Goal: Information Seeking & Learning: Find specific fact

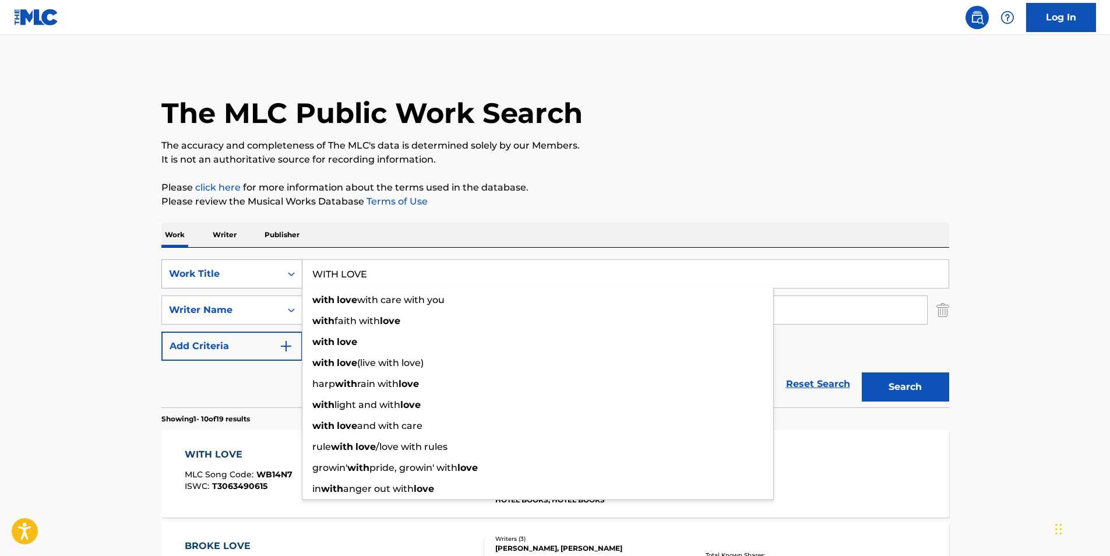
drag, startPoint x: 358, startPoint y: 276, endPoint x: 266, endPoint y: 280, distance: 91.6
click at [266, 280] on div "SearchWithCriteria4c52ae2d-586e-40af-86a0-10ecff3c4309 Work Title WITH LOVE wit…" at bounding box center [555, 273] width 788 height 29
paste input "OASI"
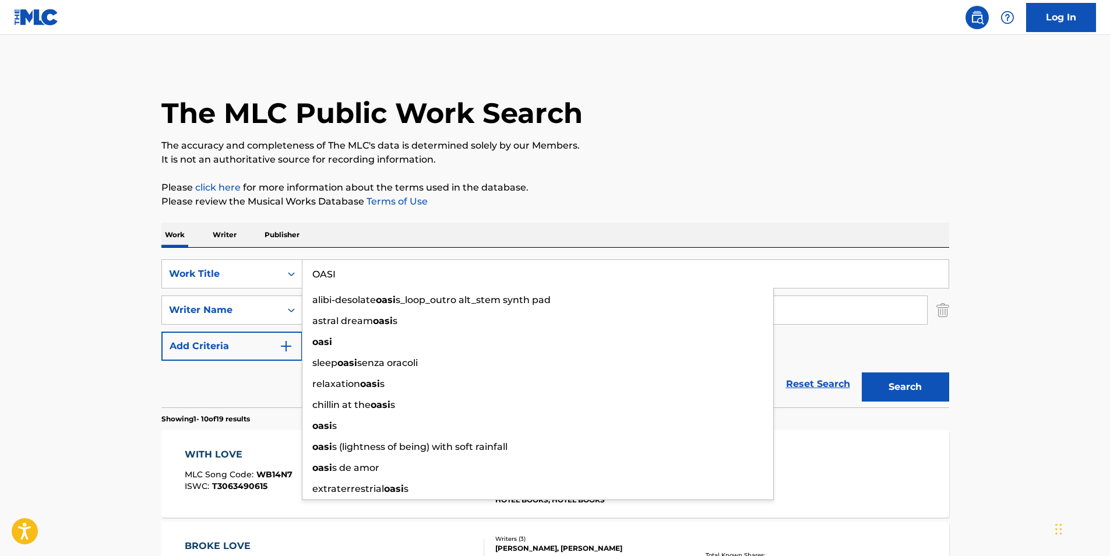
type input "OASI"
click at [628, 202] on p "Please review the Musical Works Database Terms of Use" at bounding box center [555, 202] width 788 height 14
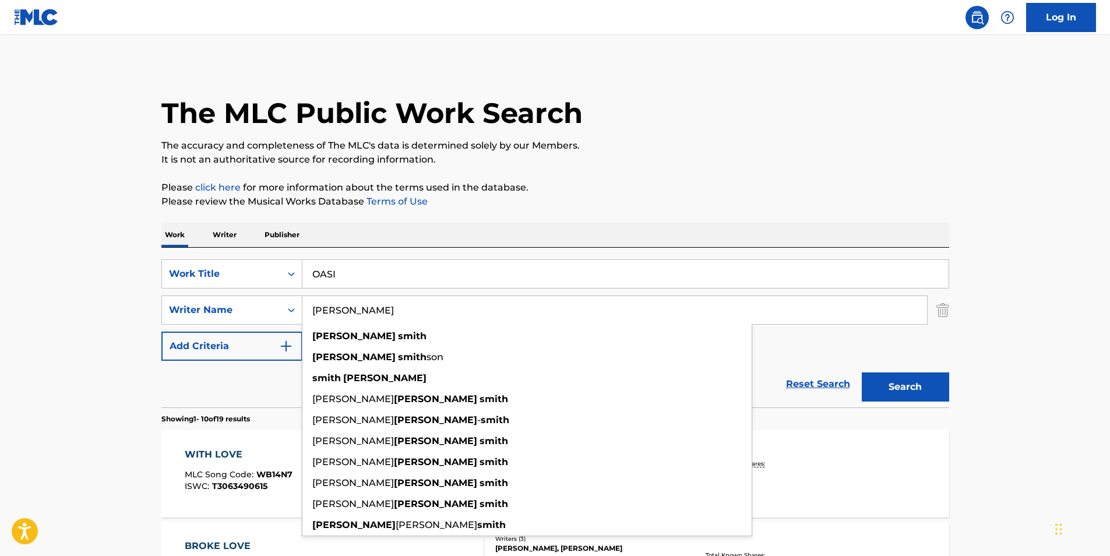
drag, startPoint x: 444, startPoint y: 312, endPoint x: 662, endPoint y: 184, distance: 253.4
click at [283, 332] on div "SearchWithCriteria4c52ae2d-586e-40af-86a0-10ecff3c4309 Work Title OASI SearchWi…" at bounding box center [555, 309] width 788 height 101
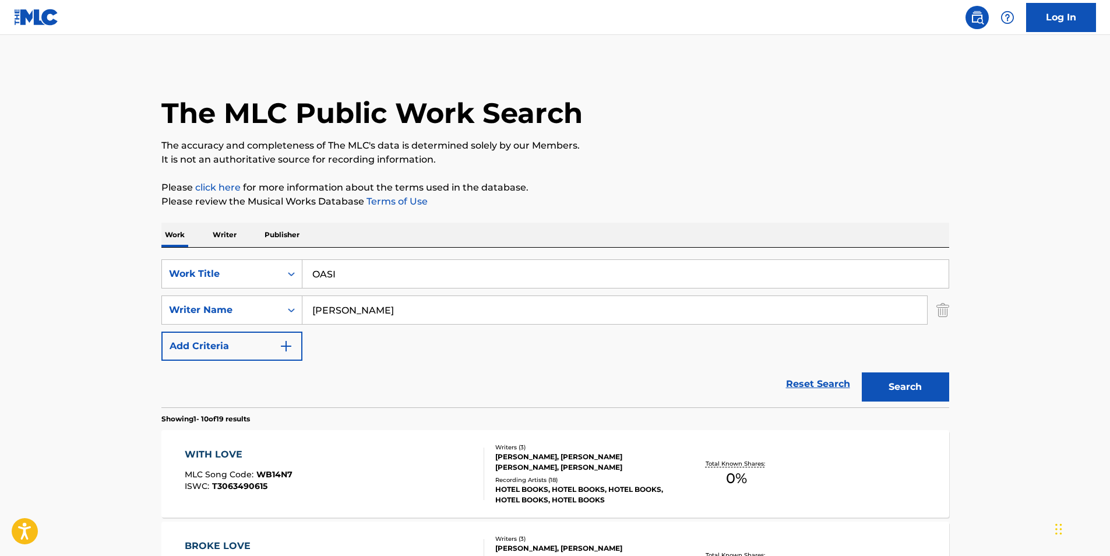
click at [849, 117] on div "The MLC Public Work Search" at bounding box center [555, 106] width 788 height 85
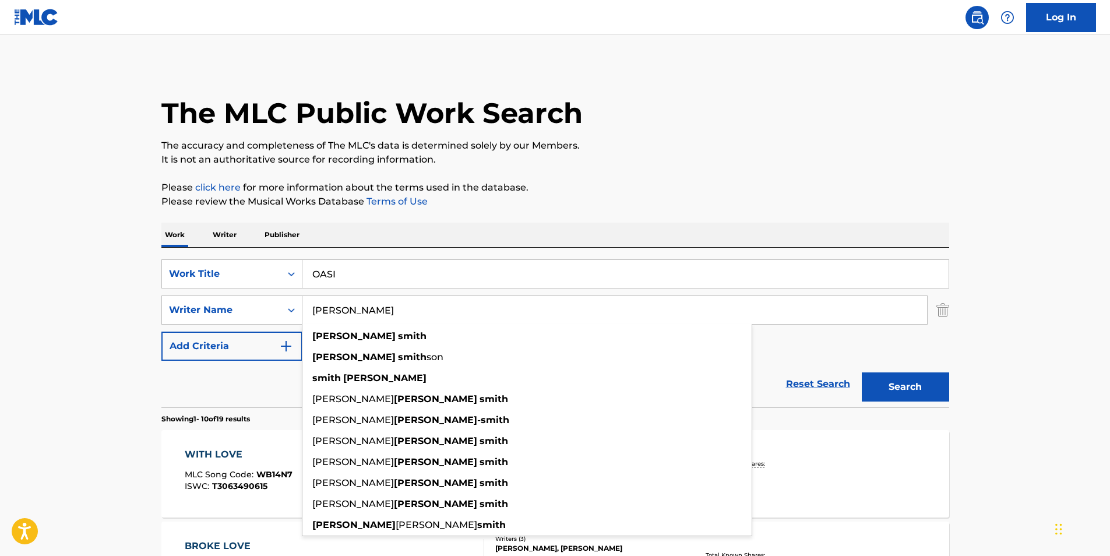
drag, startPoint x: 512, startPoint y: 309, endPoint x: 315, endPoint y: 316, distance: 197.7
click at [317, 316] on input "[PERSON_NAME]" at bounding box center [614, 310] width 625 height 28
drag, startPoint x: 575, startPoint y: 33, endPoint x: 506, endPoint y: 15, distance: 71.1
click at [575, 33] on nav "Log In" at bounding box center [555, 17] width 1110 height 35
drag, startPoint x: 440, startPoint y: 311, endPoint x: 207, endPoint y: 277, distance: 235.0
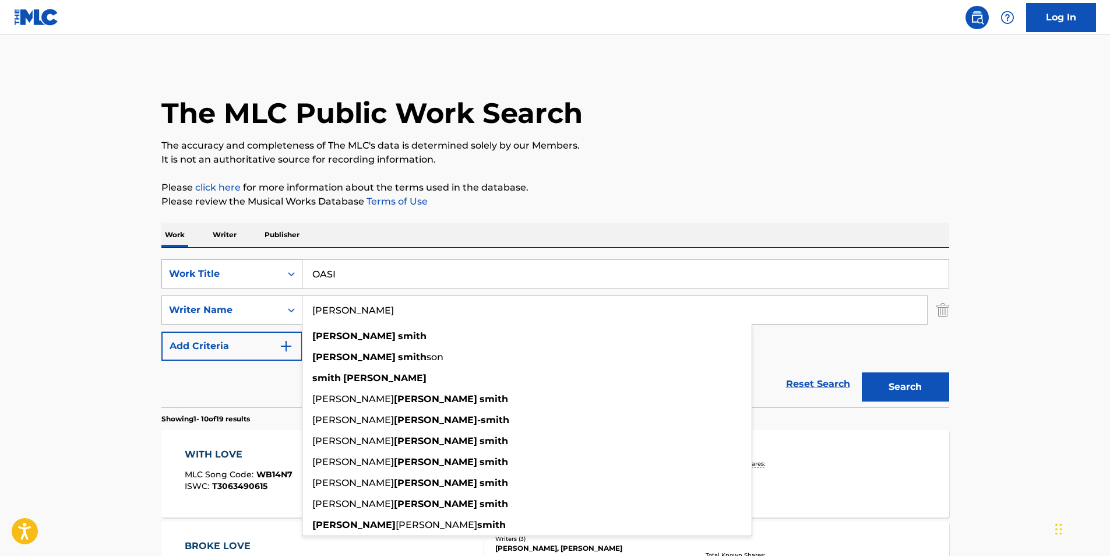
paste input "Sigma"
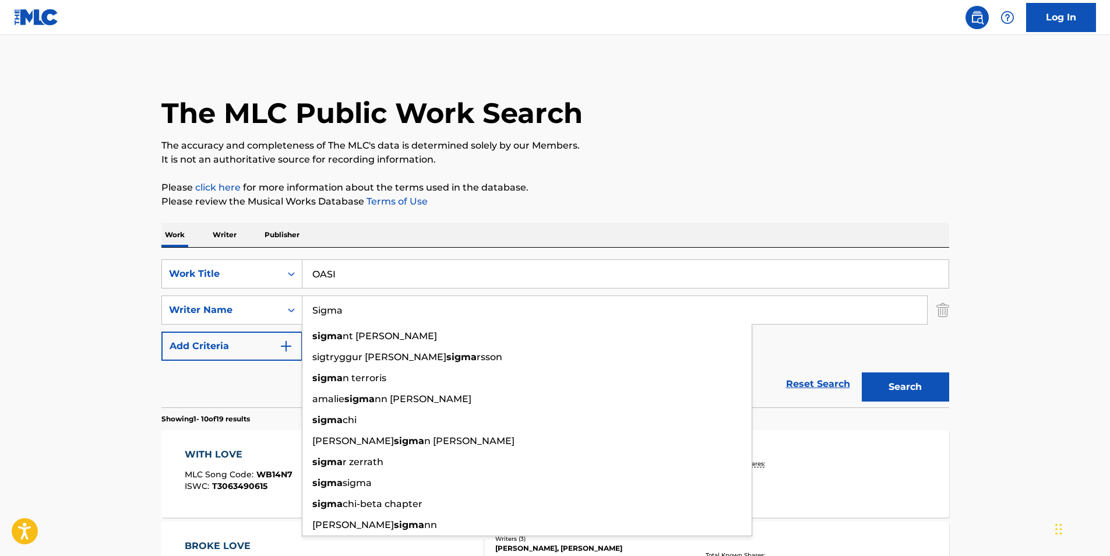
click at [682, 166] on p "It is not an authoritative source for recording information." at bounding box center [555, 160] width 788 height 14
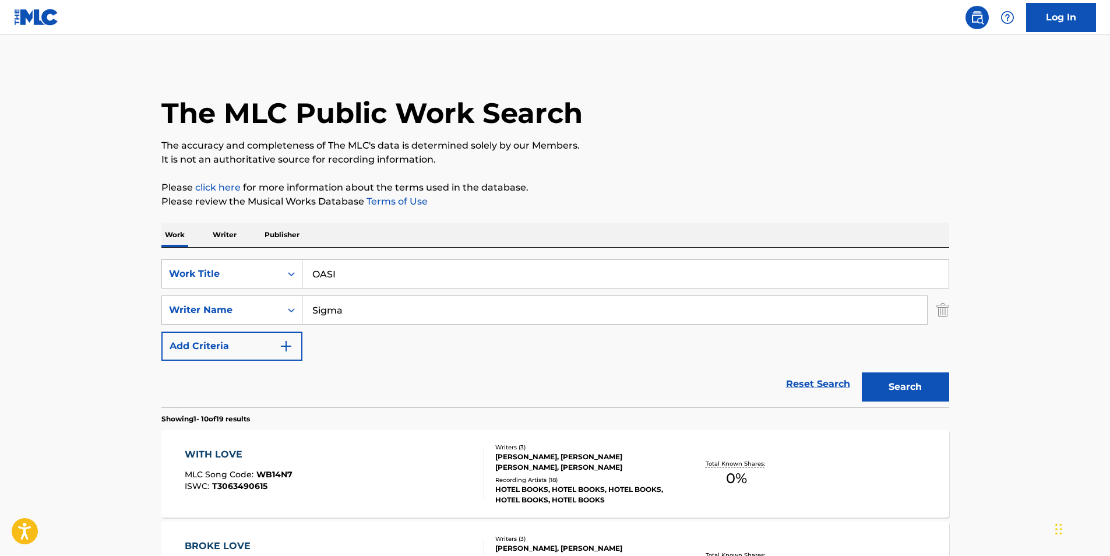
click at [910, 390] on button "Search" at bounding box center [905, 386] width 87 height 29
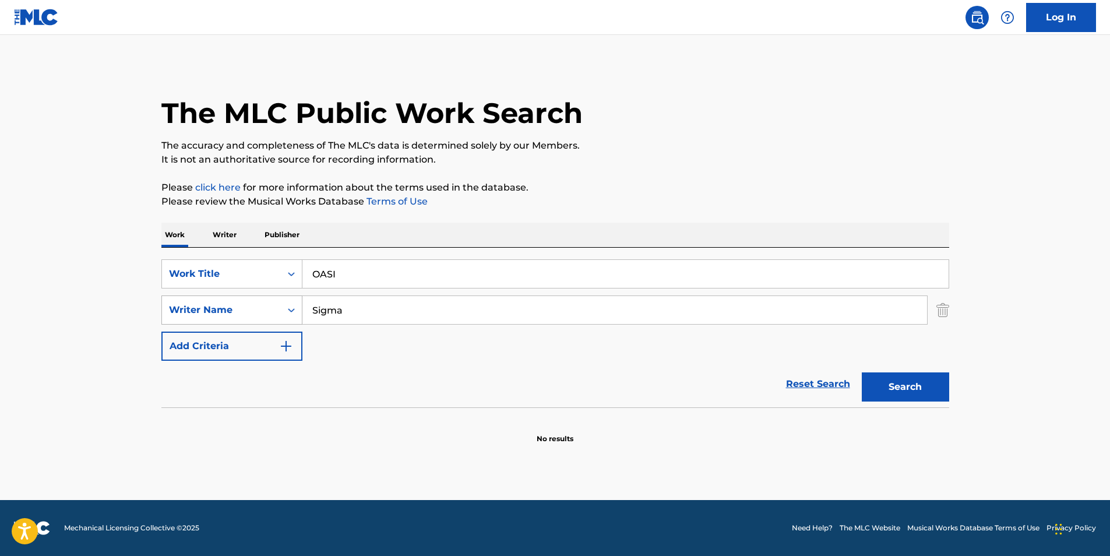
paste input "llas [PERSON_NAME]"
drag, startPoint x: 357, startPoint y: 312, endPoint x: 237, endPoint y: 305, distance: 120.3
click at [237, 305] on div "SearchWithCriteria67a5b603-0b4a-4bb5-9d61-0ec60612086f Writer Name [PERSON_NAME]" at bounding box center [555, 309] width 788 height 29
click at [319, 315] on input "[PERSON_NAME]" at bounding box center [614, 310] width 625 height 28
click at [897, 379] on button "Search" at bounding box center [905, 386] width 87 height 29
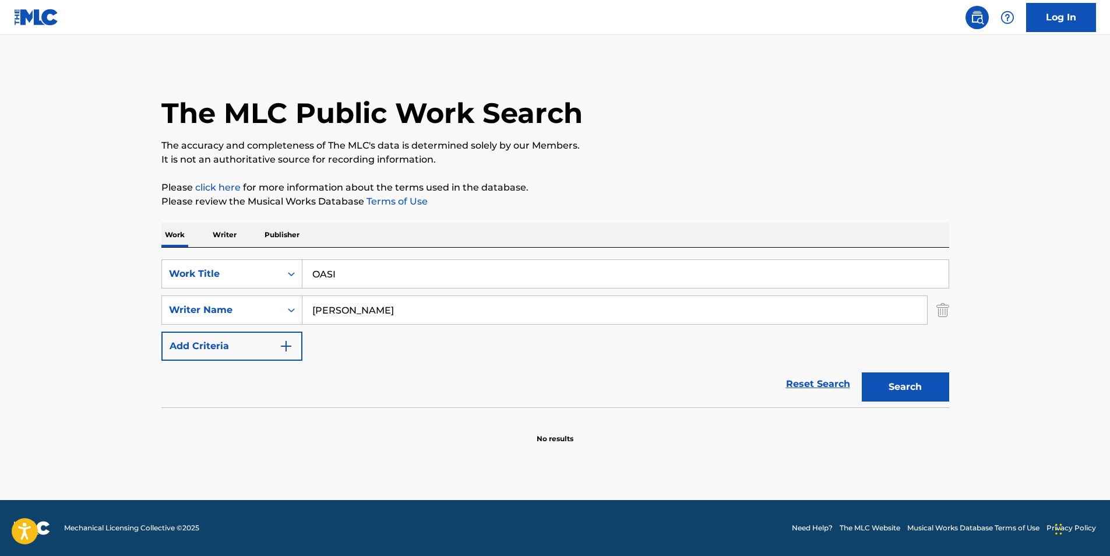
click at [886, 390] on button "Search" at bounding box center [905, 386] width 87 height 29
drag, startPoint x: 292, startPoint y: 316, endPoint x: 247, endPoint y: 324, distance: 45.5
click at [245, 324] on div "SearchWithCriteria67a5b603-0b4a-4bb5-9d61-0ec60612086f Writer Name [PERSON_NAME]" at bounding box center [555, 309] width 788 height 29
paste input "i"
click at [897, 389] on button "Search" at bounding box center [905, 386] width 87 height 29
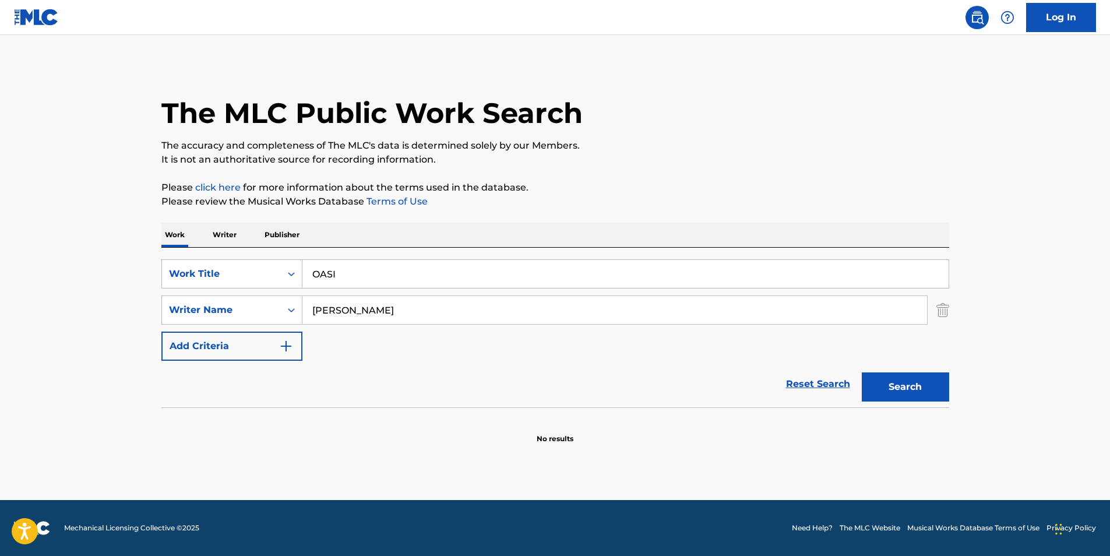
click at [329, 310] on input "[PERSON_NAME]" at bounding box center [614, 310] width 625 height 28
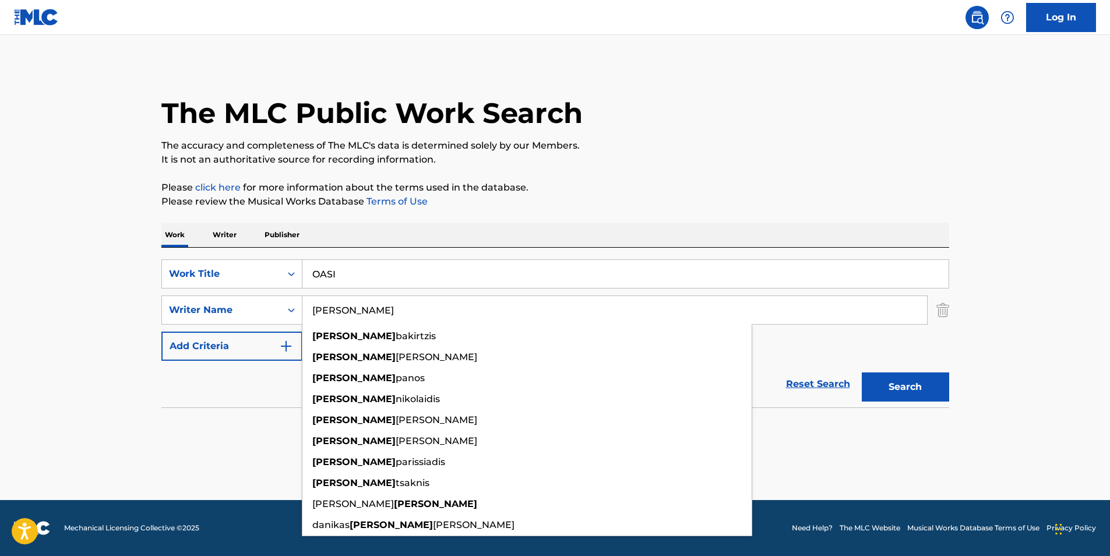
click at [950, 253] on div "The MLC Public Work Search The accuracy and completeness of The MLC's data is d…" at bounding box center [555, 254] width 816 height 380
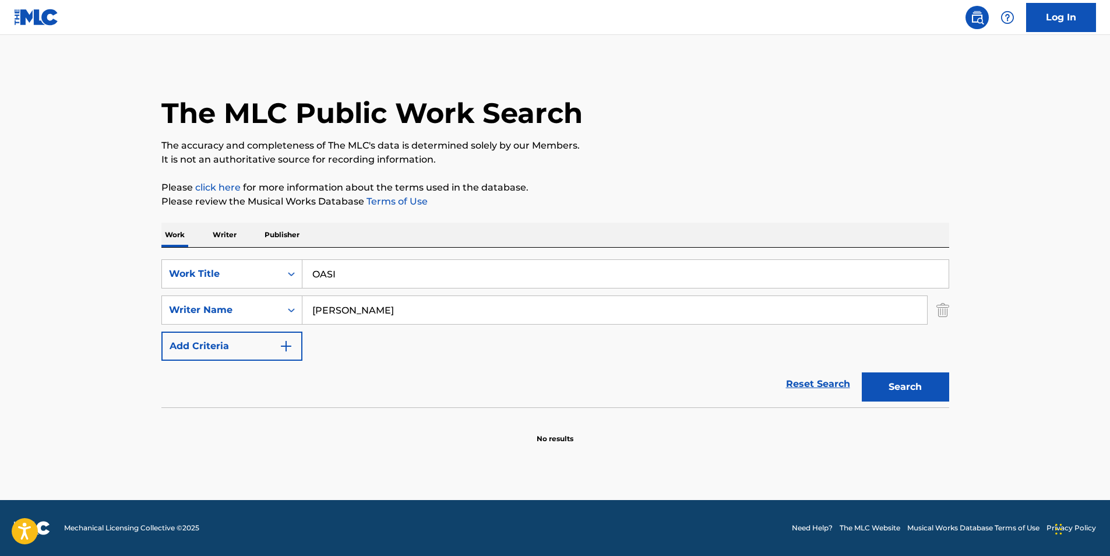
click at [921, 383] on button "Search" at bounding box center [905, 386] width 87 height 29
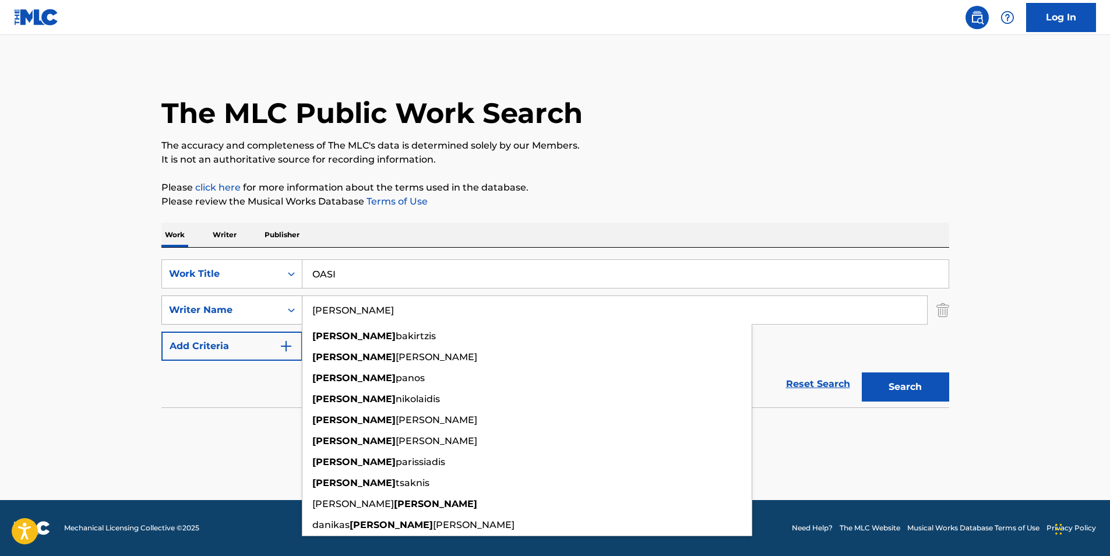
paste input "Sobolev Bori"
drag, startPoint x: 405, startPoint y: 307, endPoint x: 262, endPoint y: 311, distance: 143.4
click at [202, 309] on div "SearchWithCriteria67a5b603-0b4a-4bb5-9d61-0ec60612086f Writer Name [PERSON_NAME…" at bounding box center [555, 309] width 788 height 29
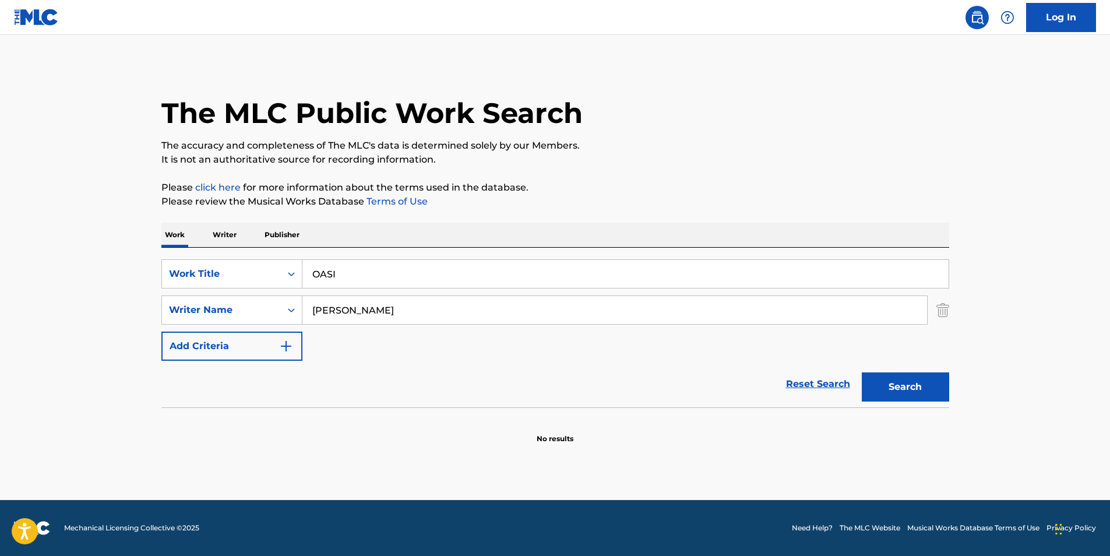
click at [741, 179] on div "The MLC Public Work Search The accuracy and completeness of The MLC's data is d…" at bounding box center [555, 254] width 816 height 380
click at [889, 390] on button "Search" at bounding box center [905, 386] width 87 height 29
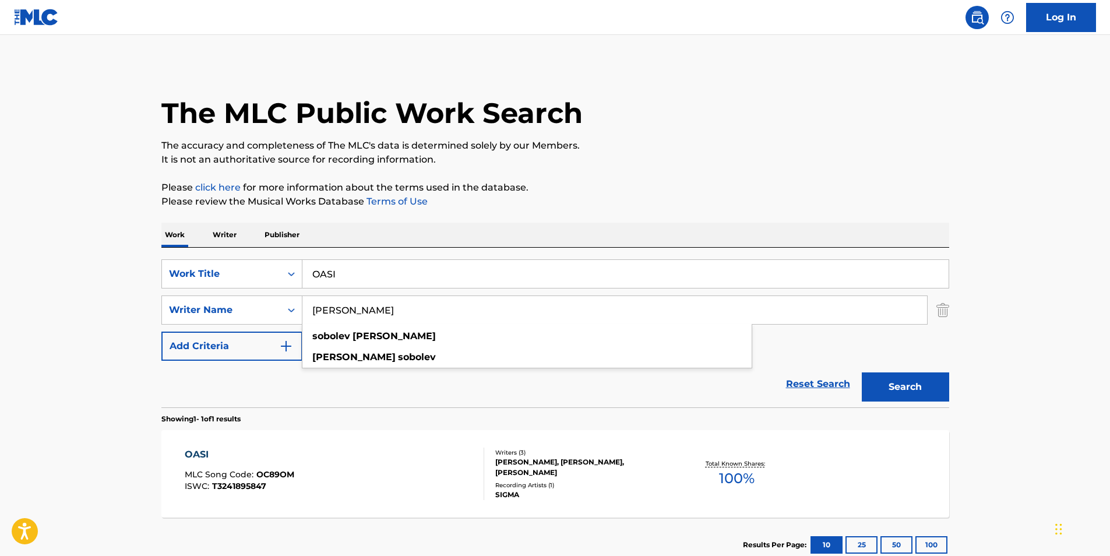
drag, startPoint x: 442, startPoint y: 311, endPoint x: 372, endPoint y: 272, distance: 80.4
click at [193, 347] on div "SearchWithCriteria4c52ae2d-586e-40af-86a0-10ecff3c4309 Work Title OASI SearchWi…" at bounding box center [555, 309] width 788 height 101
paste input "[PERSON_NAME]"
type input "[PERSON_NAME]"
click at [752, 133] on div "The MLC Public Work Search" at bounding box center [555, 106] width 788 height 85
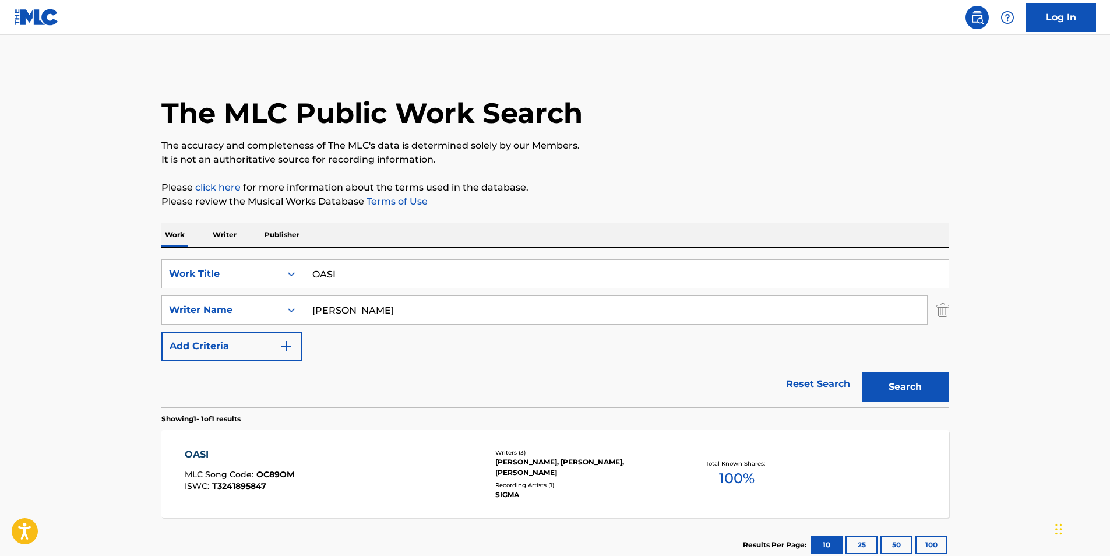
click at [911, 389] on button "Search" at bounding box center [905, 386] width 87 height 29
click at [260, 457] on div "OASI" at bounding box center [240, 455] width 110 height 14
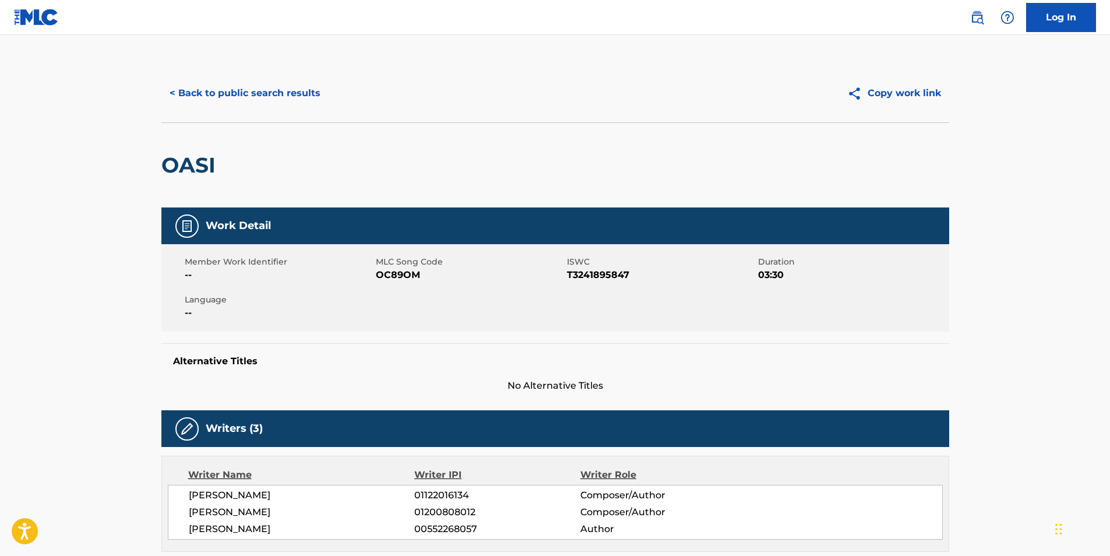
click at [275, 89] on button "< Back to public search results" at bounding box center [244, 93] width 167 height 29
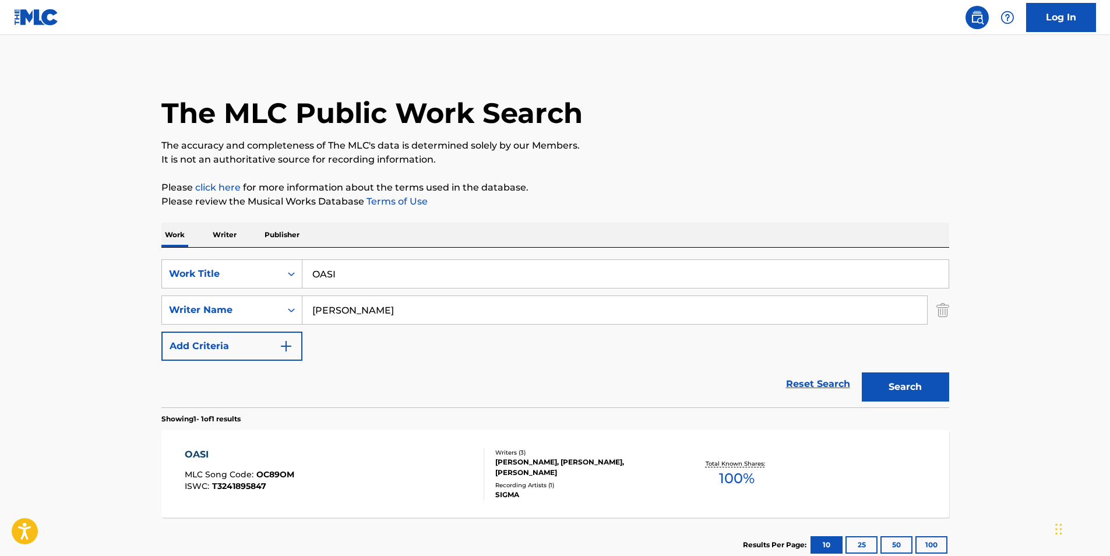
drag, startPoint x: 235, startPoint y: 290, endPoint x: 225, endPoint y: 292, distance: 10.6
click at [225, 292] on div "SearchWithCriteria4c52ae2d-586e-40af-86a0-10ecff3c4309 Work Title OASI SearchWi…" at bounding box center [555, 309] width 788 height 101
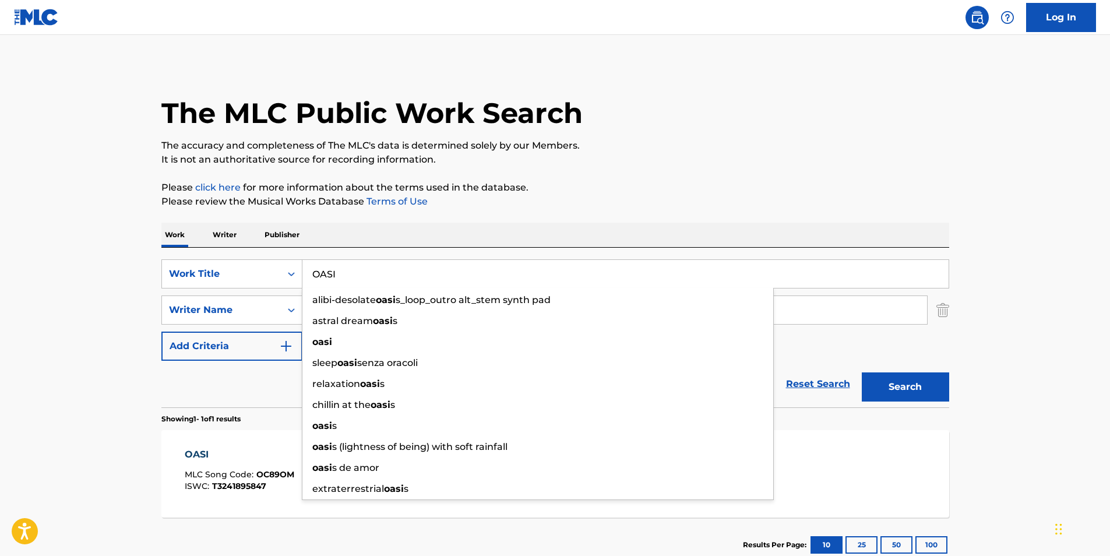
paste input "Nature's Lullaby"
type input "Nature's Lullaby"
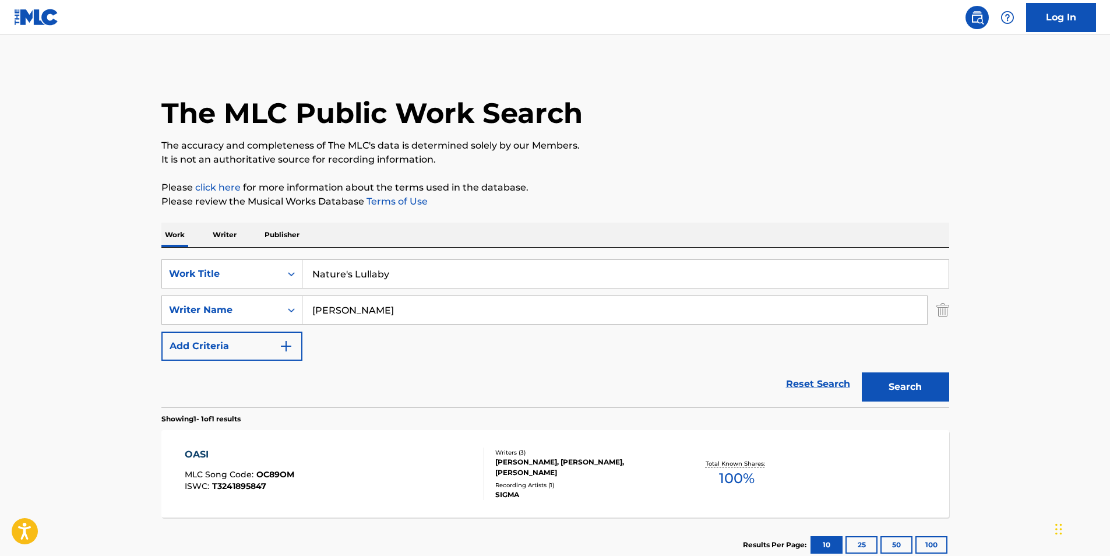
click at [930, 230] on div "Work Writer Publisher" at bounding box center [555, 235] width 788 height 24
drag, startPoint x: 548, startPoint y: 311, endPoint x: 223, endPoint y: 309, distance: 324.6
click at [219, 311] on div "SearchWithCriteria67a5b603-0b4a-4bb5-9d61-0ec60612086f Writer Name [PERSON_NAME…" at bounding box center [555, 309] width 788 height 29
paste input "Baby Lullabies Music"
click at [780, 165] on p "It is not an authoritative source for recording information." at bounding box center [555, 160] width 788 height 14
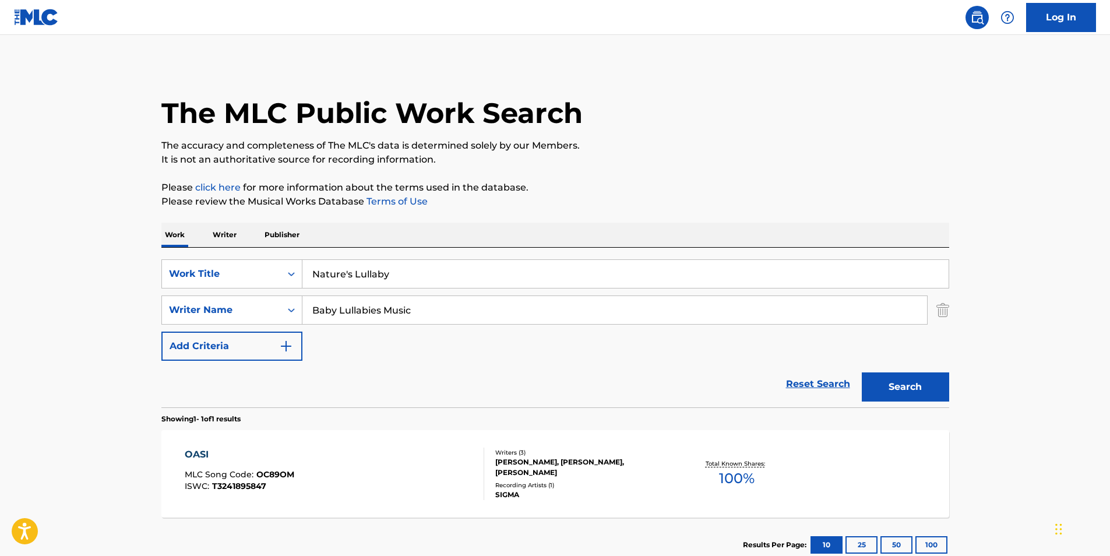
click at [888, 386] on button "Search" at bounding box center [905, 386] width 87 height 29
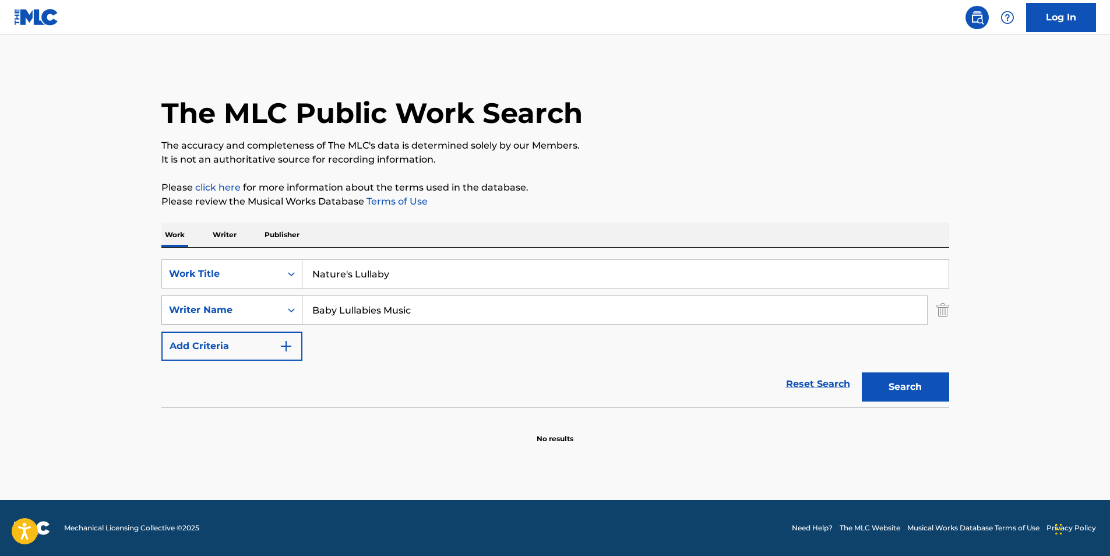
drag, startPoint x: 445, startPoint y: 312, endPoint x: 551, endPoint y: 197, distance: 156.7
click at [176, 312] on div "SearchWithCriteria67a5b603-0b4a-4bb5-9d61-0ec60612086f Writer Name Baby Lullabi…" at bounding box center [555, 309] width 788 height 29
paste input "en [PERSON_NAME] [PERSON_NAME]"
type input "[PERSON_NAME] [PERSON_NAME]"
click at [647, 166] on p "It is not an authoritative source for recording information." at bounding box center [555, 160] width 788 height 14
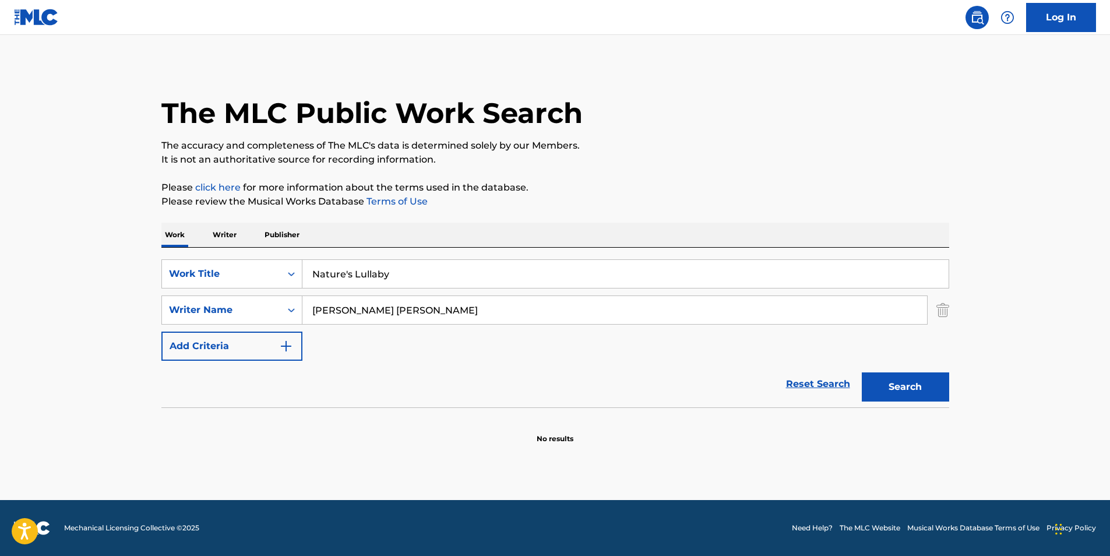
click at [882, 389] on button "Search" at bounding box center [905, 386] width 87 height 29
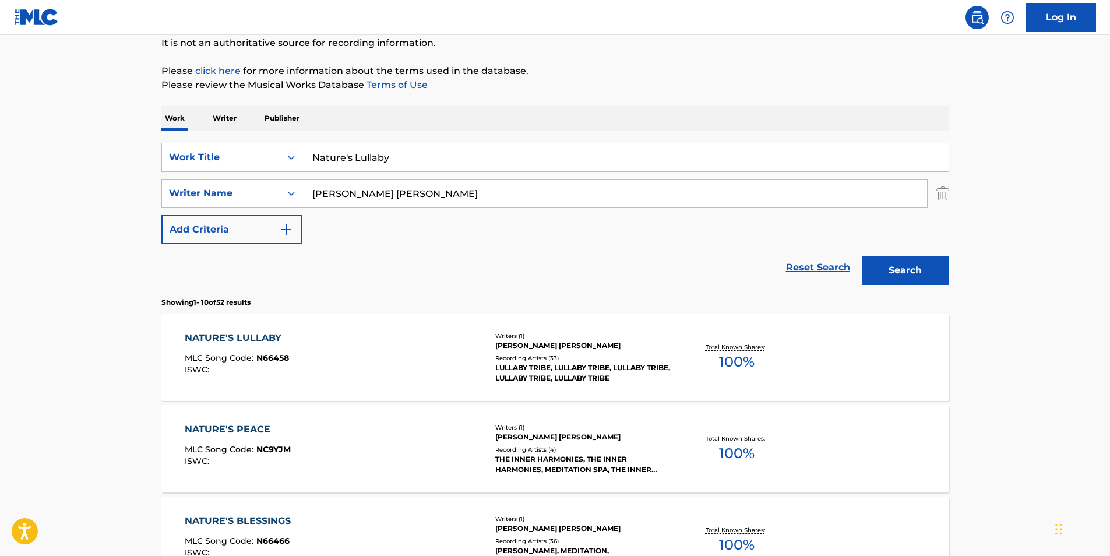
scroll to position [175, 0]
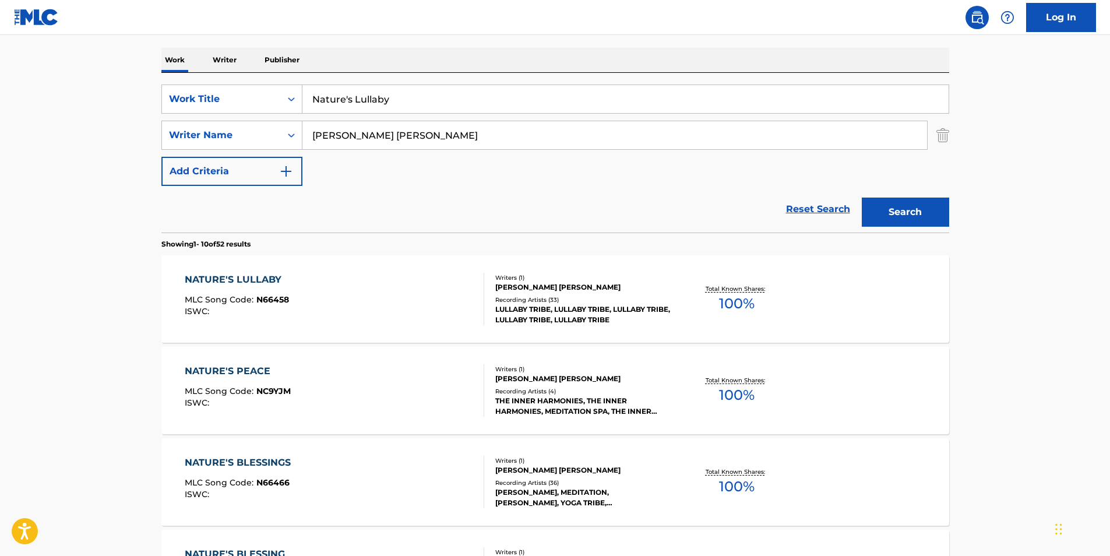
click at [402, 317] on div "NATURE'S LULLABY MLC Song Code : N66458 ISWC :" at bounding box center [335, 299] width 300 height 52
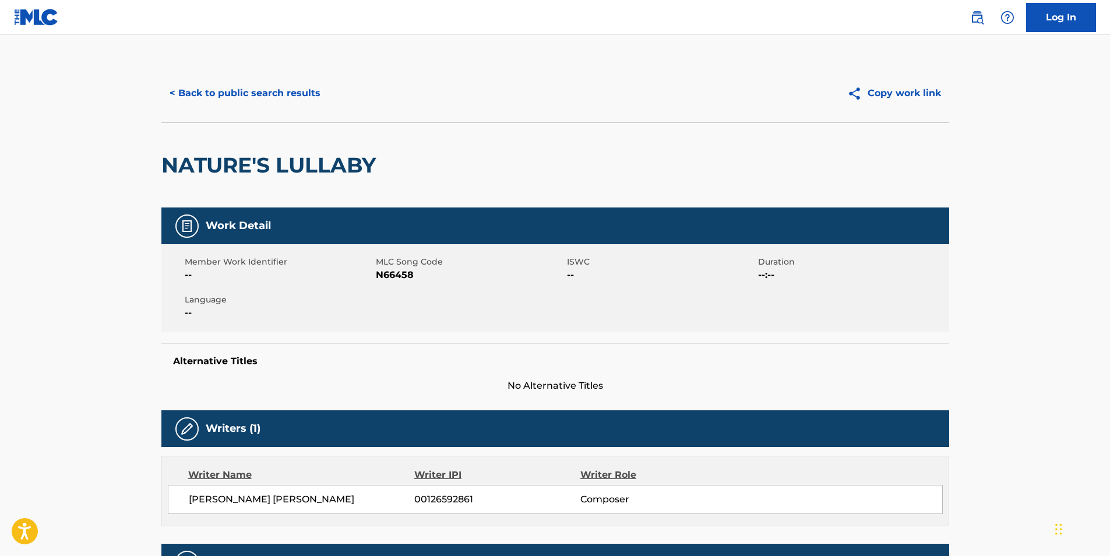
click at [288, 90] on button "< Back to public search results" at bounding box center [244, 93] width 167 height 29
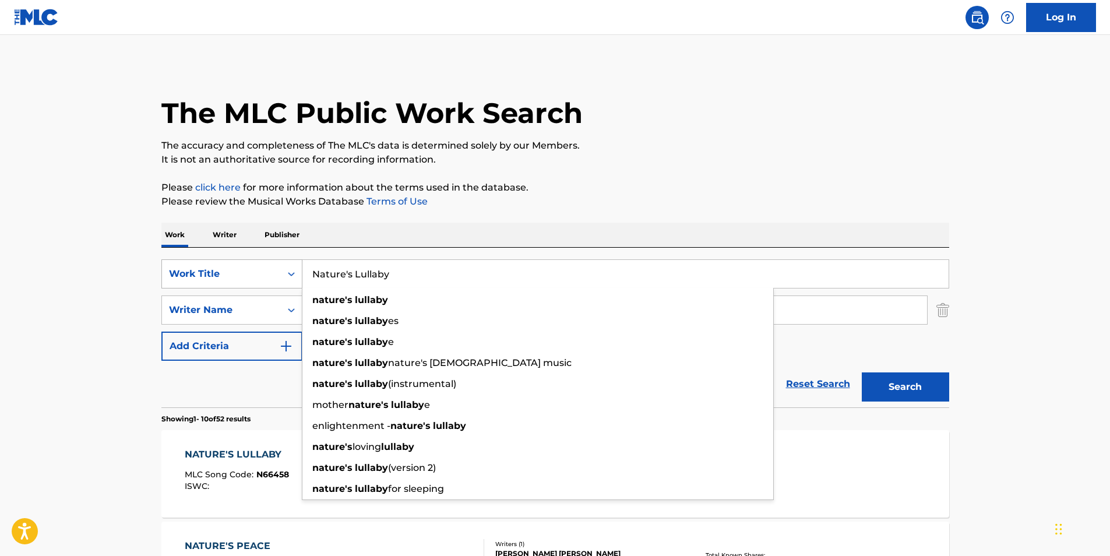
drag, startPoint x: 457, startPoint y: 279, endPoint x: 187, endPoint y: 279, distance: 270.4
click at [187, 279] on div "SearchWithCriteria4c52ae2d-586e-40af-86a0-10ecff3c4309 Work Title Nature's Lull…" at bounding box center [555, 273] width 788 height 29
paste input "VOICES (THEY WANT ME DEAD)"
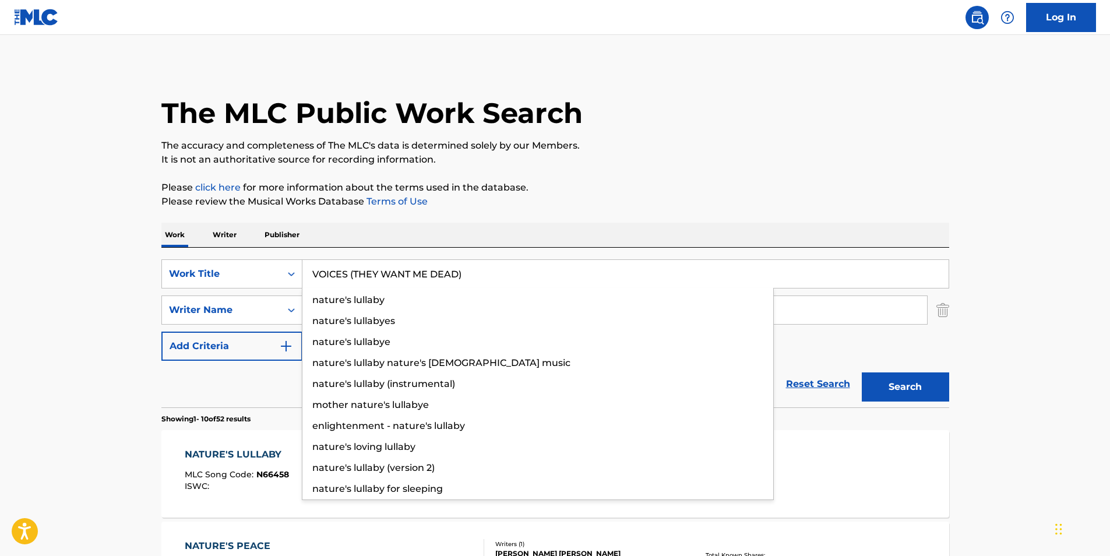
type input "VOICES (THEY WANT ME DEAD)"
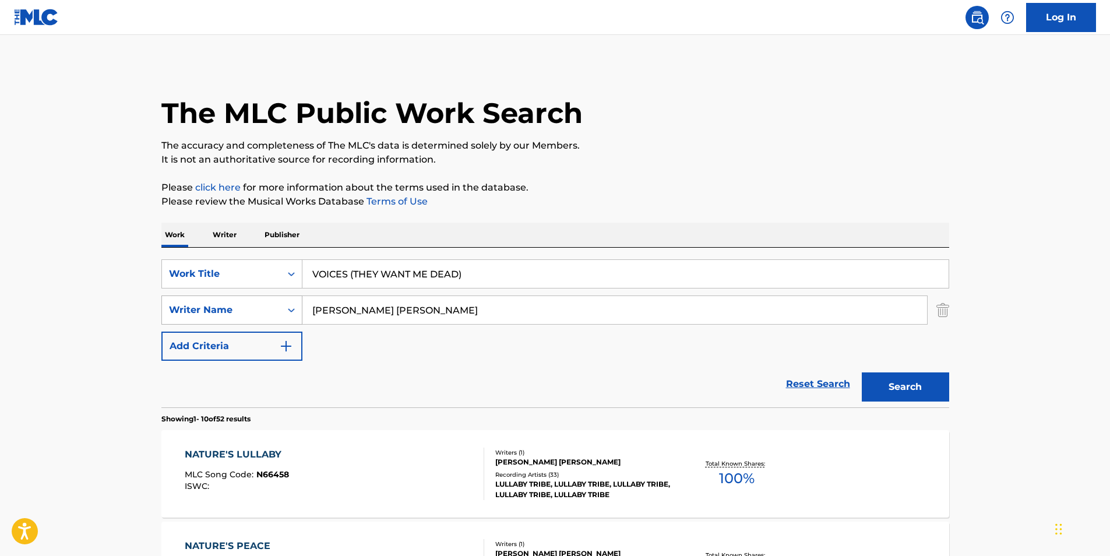
click at [228, 323] on div "SearchWithCriteria67a5b603-0b4a-4bb5-9d61-0ec60612086f Writer Name [PERSON_NAME…" at bounding box center [555, 309] width 788 height 29
paste input "Convictions"
click at [800, 122] on div "The MLC Public Work Search" at bounding box center [555, 106] width 788 height 85
click at [875, 378] on button "Search" at bounding box center [905, 386] width 87 height 29
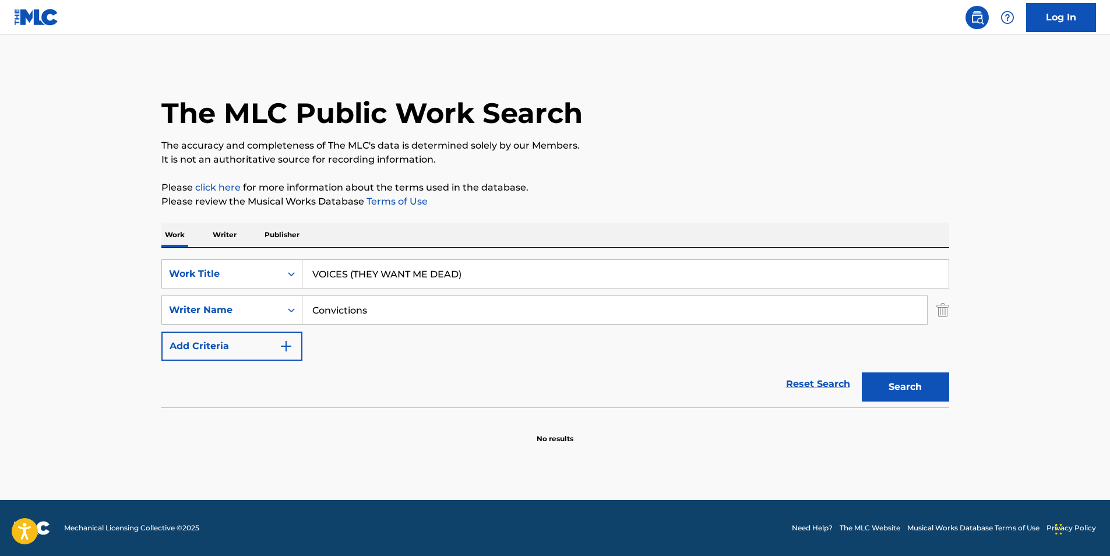
drag, startPoint x: 449, startPoint y: 318, endPoint x: 378, endPoint y: 265, distance: 89.1
click at [220, 330] on div "SearchWithCriteria4c52ae2d-586e-40af-86a0-10ecff3c4309 Work Title VOICES (THEY …" at bounding box center [555, 309] width 788 height 101
paste input "[PERSON_NAME]"
type input "[PERSON_NAME]"
click at [690, 124] on div "The MLC Public Work Search" at bounding box center [555, 106] width 788 height 85
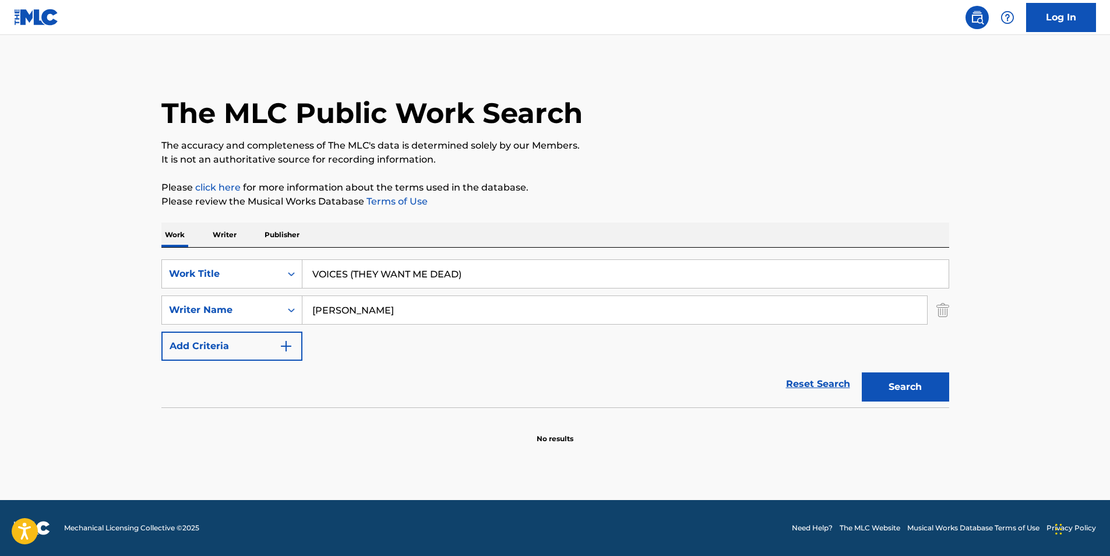
click at [899, 389] on button "Search" at bounding box center [905, 386] width 87 height 29
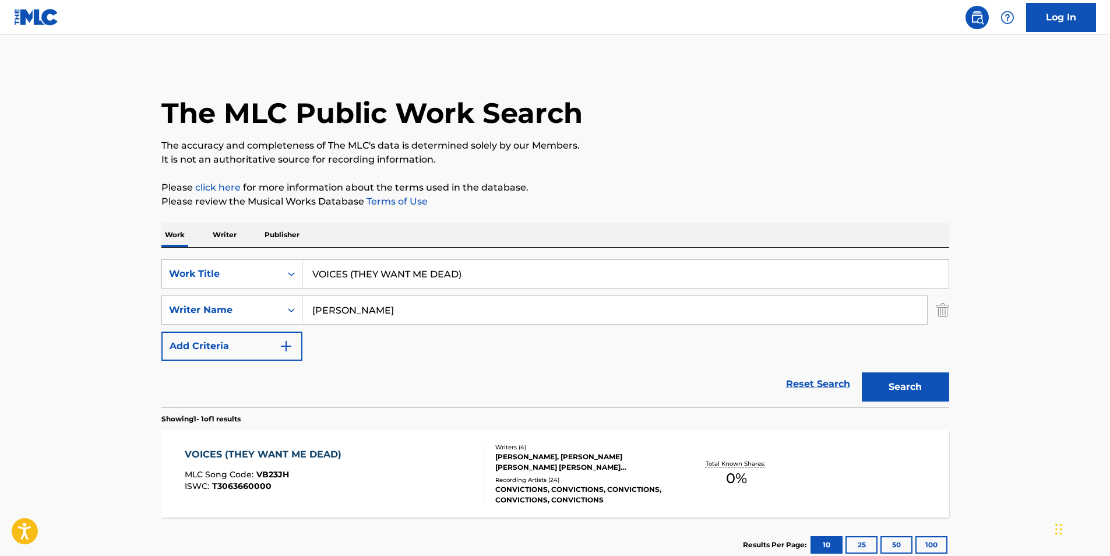
scroll to position [58, 0]
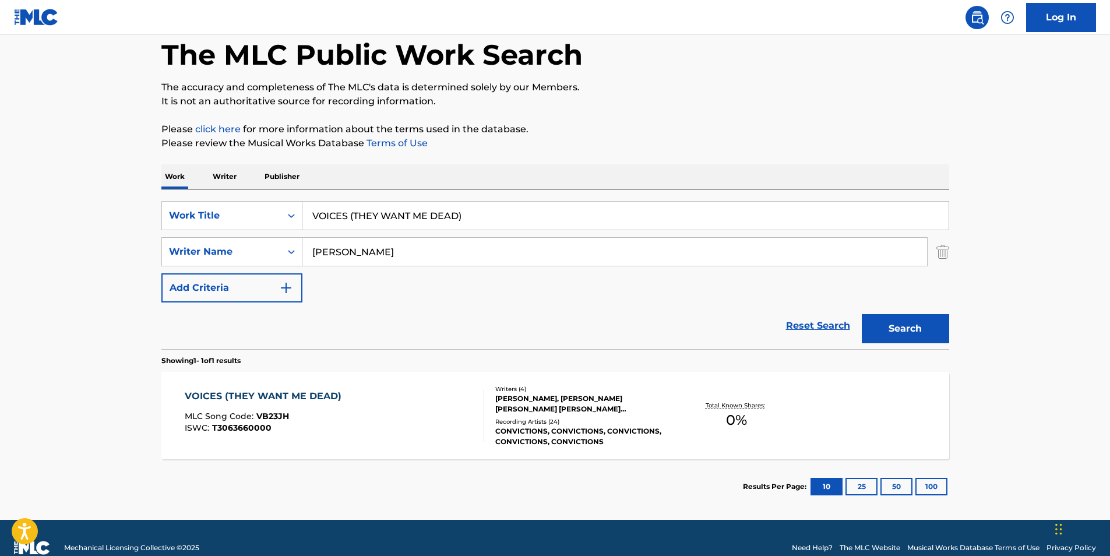
drag, startPoint x: 351, startPoint y: 222, endPoint x: 647, endPoint y: 179, distance: 299.8
click at [628, 216] on input "VOICES (THEY WANT ME DEAD)" at bounding box center [625, 216] width 646 height 28
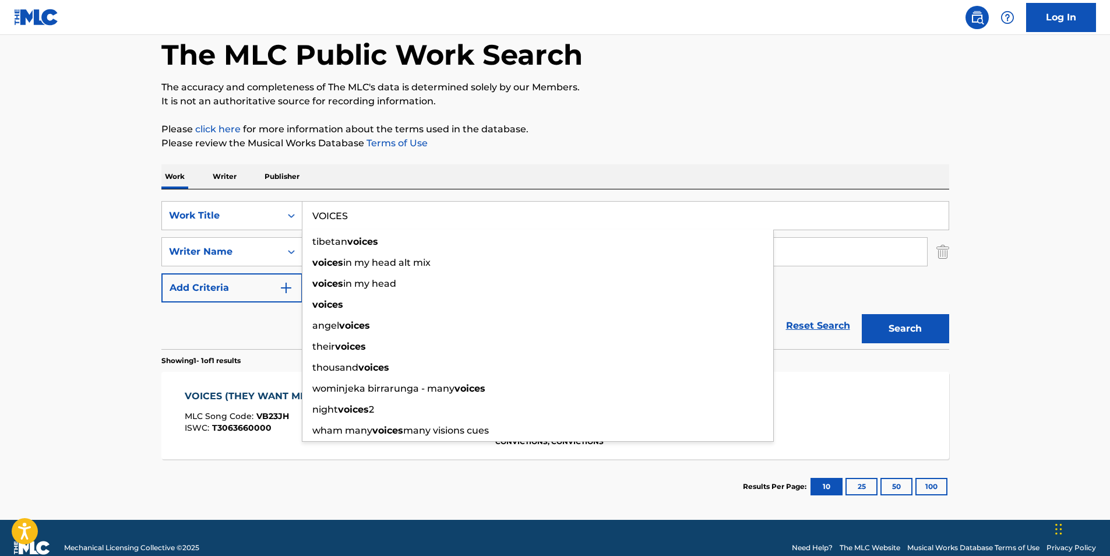
type input "VOICES"
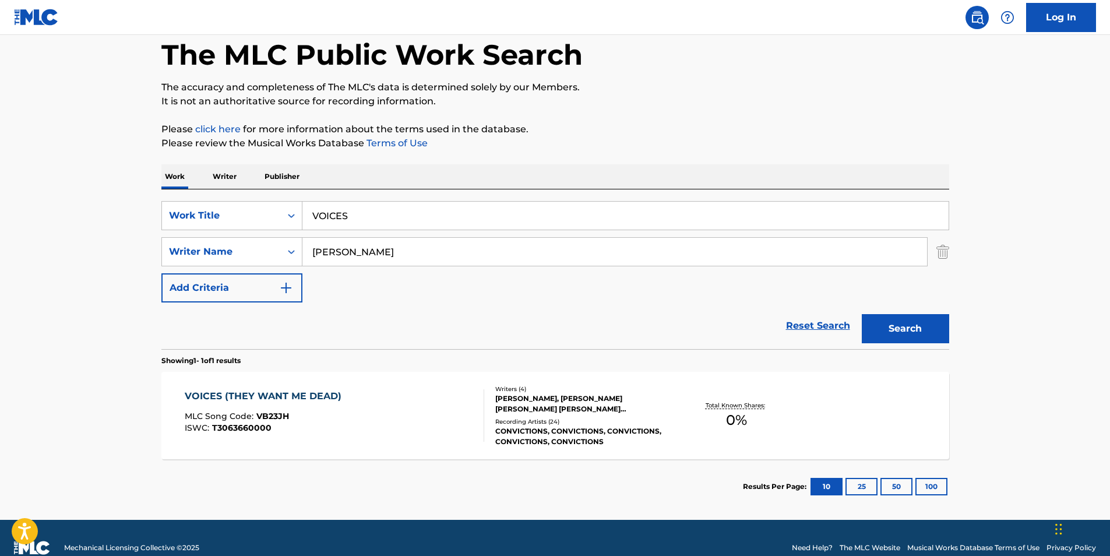
click at [723, 101] on p "It is not an authoritative source for recording information." at bounding box center [555, 101] width 788 height 14
click at [876, 342] on button "Search" at bounding box center [905, 328] width 87 height 29
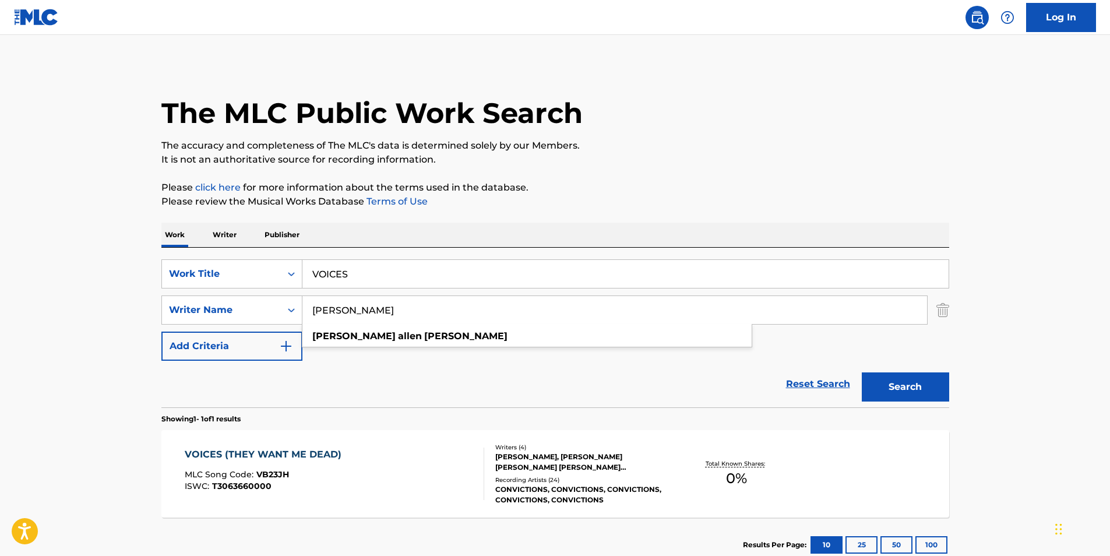
drag, startPoint x: 492, startPoint y: 307, endPoint x: 229, endPoint y: 349, distance: 266.7
click at [229, 349] on div "SearchWithCriteria4c52ae2d-586e-40af-86a0-10ecff3c4309 Work Title VOICES Search…" at bounding box center [555, 309] width 788 height 101
paste input "[PERSON_NAME]"
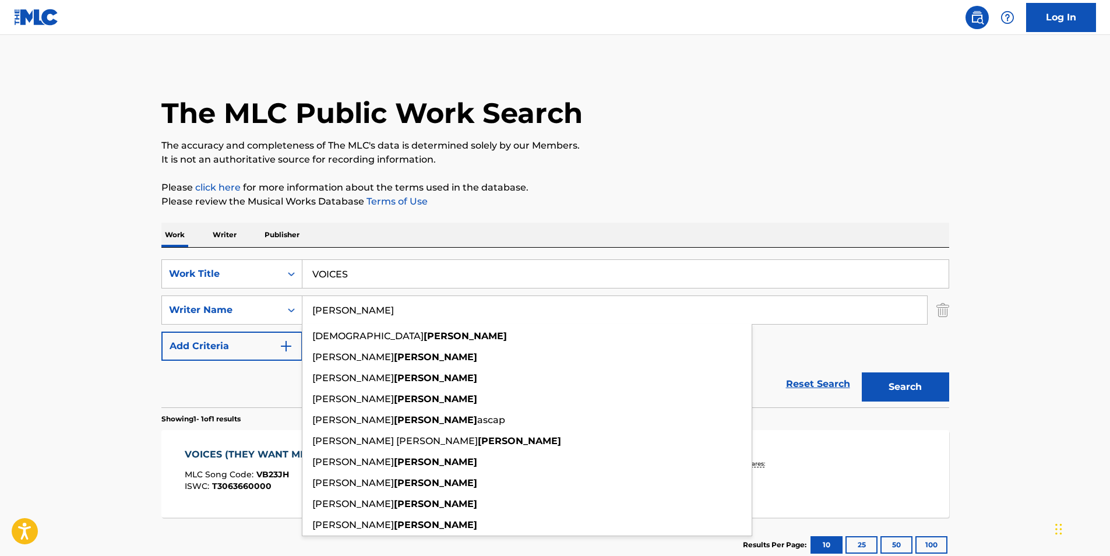
click at [743, 165] on p "It is not an authoritative source for recording information." at bounding box center [555, 160] width 788 height 14
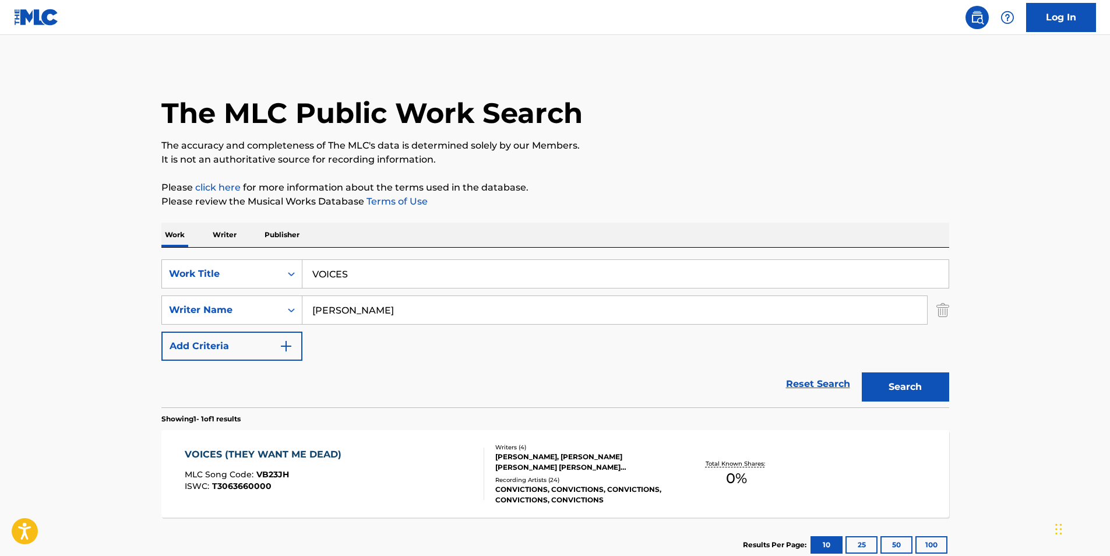
click at [900, 384] on button "Search" at bounding box center [905, 386] width 87 height 29
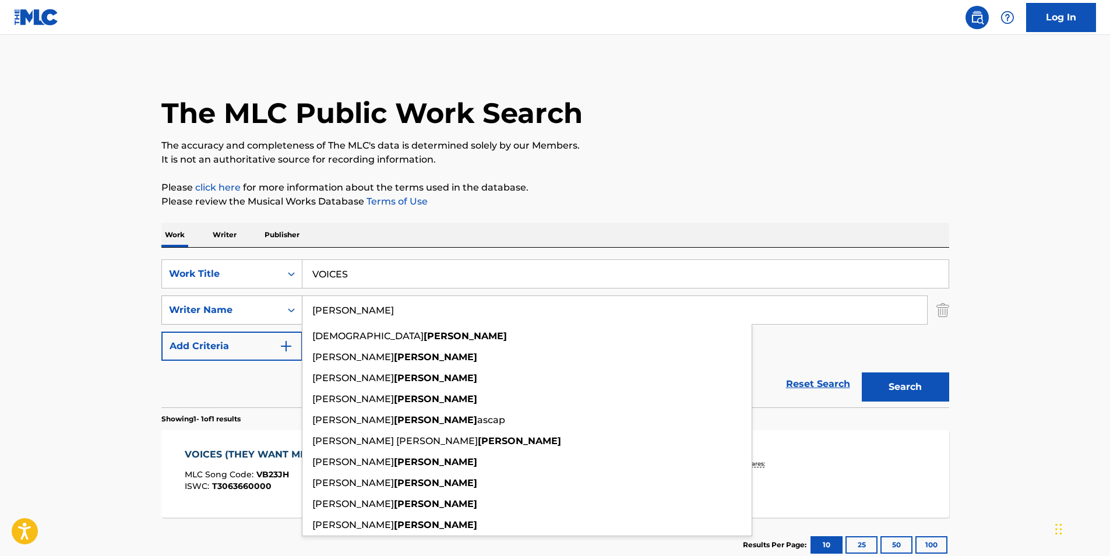
drag, startPoint x: 436, startPoint y: 309, endPoint x: 270, endPoint y: 319, distance: 166.4
click at [266, 335] on div "SearchWithCriteria4c52ae2d-586e-40af-86a0-10ecff3c4309 Work Title VOICES Search…" at bounding box center [555, 309] width 788 height 101
paste input "[PERSON_NAME]"
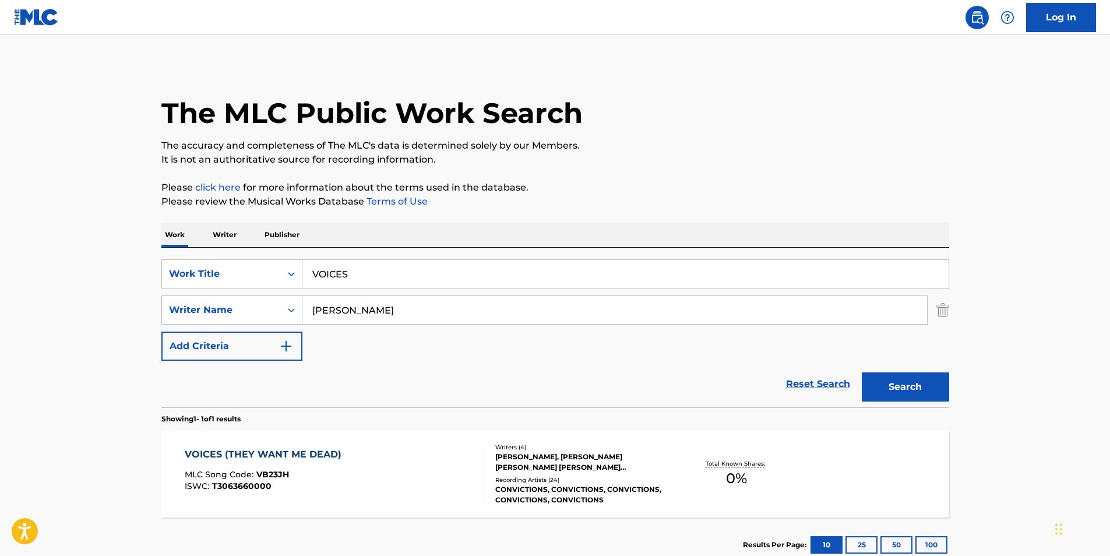
click at [643, 155] on p "It is not an authoritative source for recording information." at bounding box center [555, 160] width 788 height 14
click at [897, 390] on button "Search" at bounding box center [905, 386] width 87 height 29
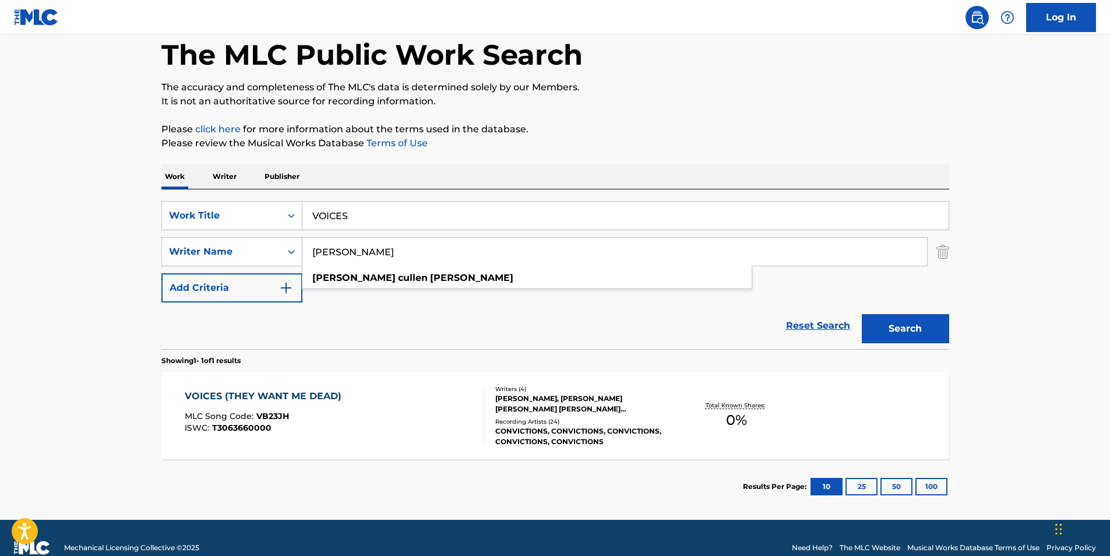
drag, startPoint x: 434, startPoint y: 259, endPoint x: 481, endPoint y: 235, distance: 53.2
click at [44, 317] on main "The MLC Public Work Search The accuracy and completeness of The MLC's data is d…" at bounding box center [555, 248] width 1110 height 543
paste input "[PERSON_NAME] [PERSON_NAME]"
type input "[PERSON_NAME] [PERSON_NAME]"
click at [776, 115] on div "The MLC Public Work Search The accuracy and completeness of The MLC's data is d…" at bounding box center [555, 260] width 816 height 508
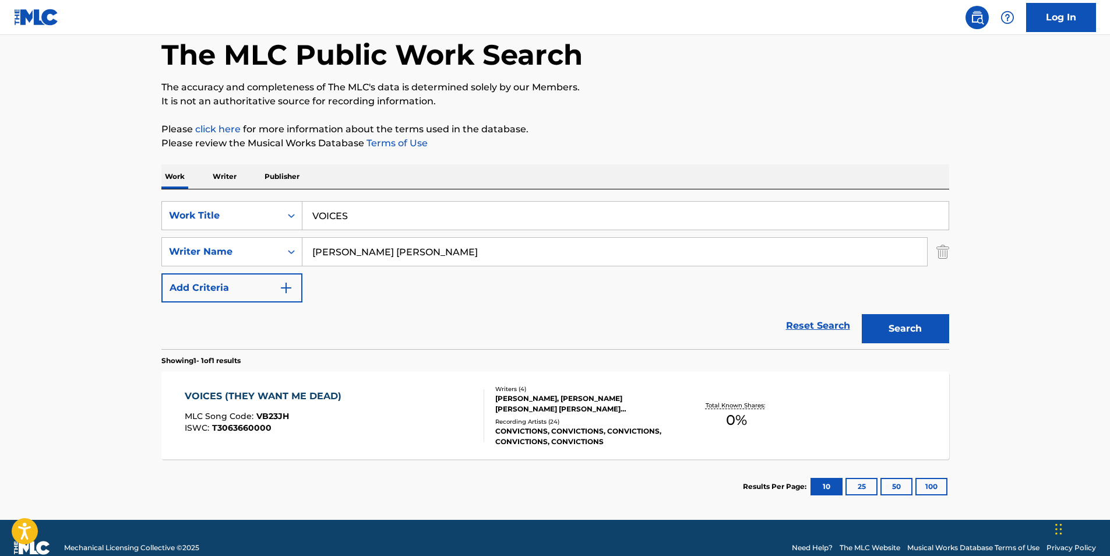
click at [884, 329] on button "Search" at bounding box center [905, 328] width 87 height 29
click at [353, 442] on div "VOICES (THEY WANT ME DEAD) MLC Song Code : VB23JH ISWC : T3063660000 Writers ( …" at bounding box center [555, 415] width 788 height 87
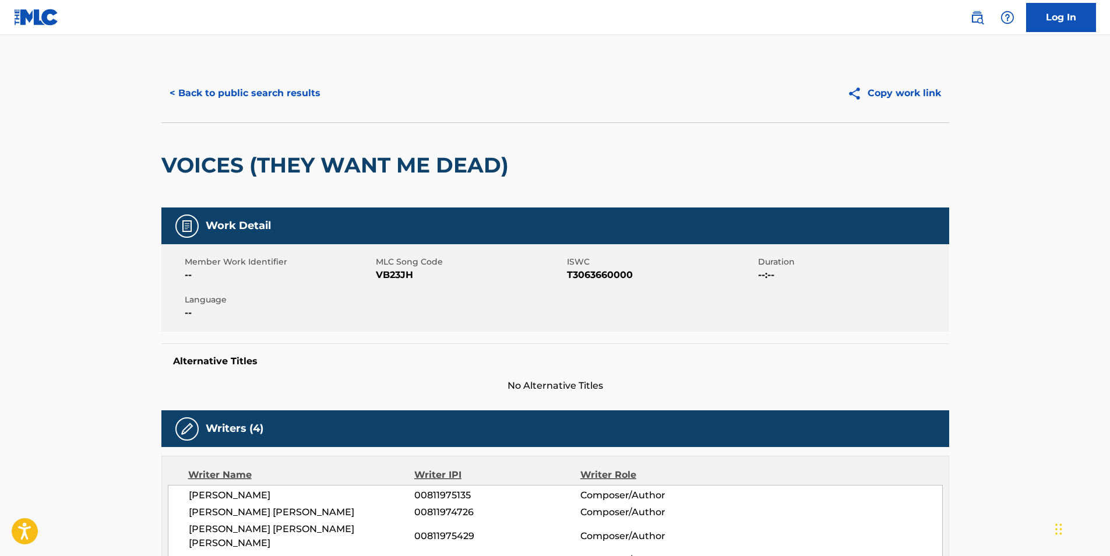
click at [385, 280] on span "VB23JH" at bounding box center [470, 275] width 188 height 14
copy span "VB23JH"
click at [274, 91] on button "< Back to public search results" at bounding box center [244, 93] width 167 height 29
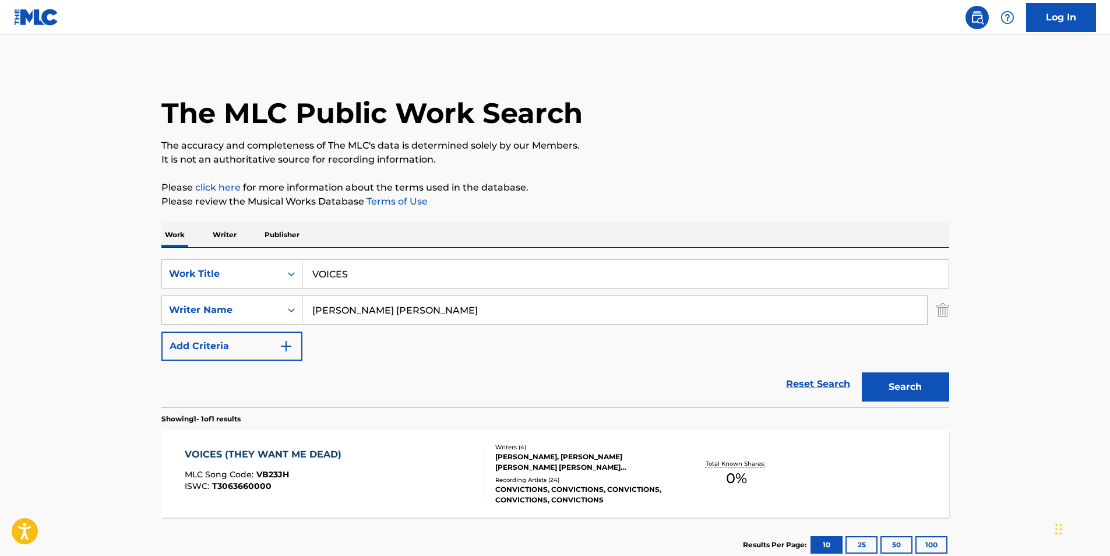
scroll to position [12, 0]
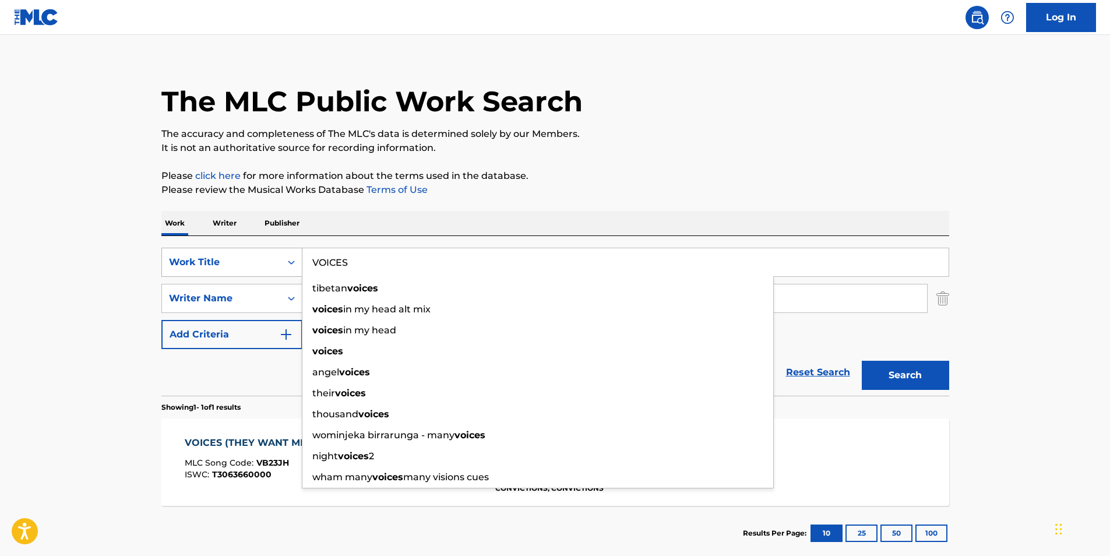
drag, startPoint x: 428, startPoint y: 259, endPoint x: 255, endPoint y: 269, distance: 173.4
click at [256, 269] on div "SearchWithCriteria4c52ae2d-586e-40af-86a0-10ecff3c4309 Work Title VOICES tibeta…" at bounding box center [555, 262] width 788 height 29
paste input "eSmooth"
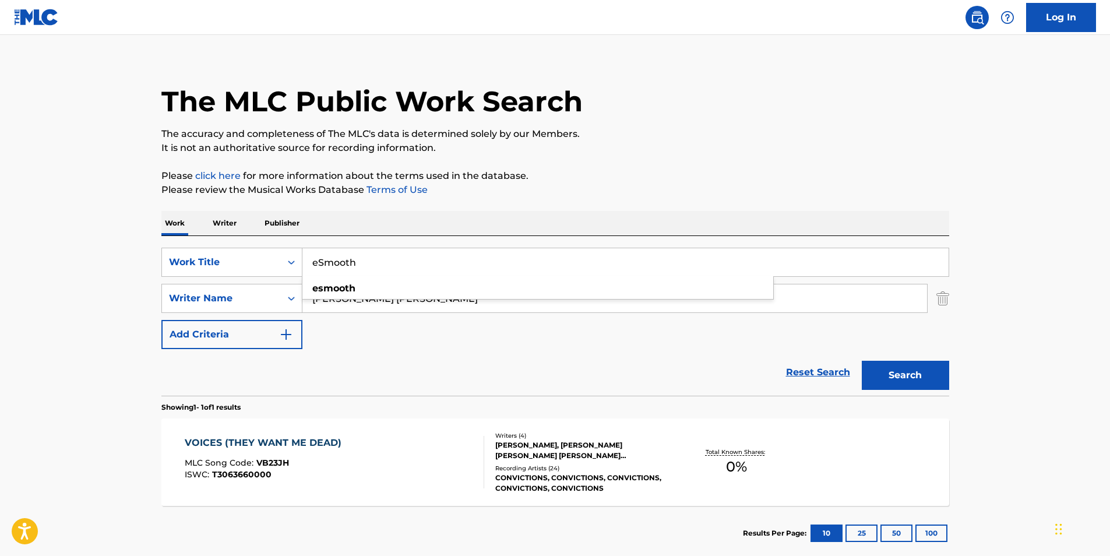
type input "eSmooth"
drag, startPoint x: 881, startPoint y: 184, endPoint x: 818, endPoint y: 182, distance: 63.0
click at [875, 183] on p "Please review the Musical Works Database Terms of Use" at bounding box center [555, 190] width 788 height 14
drag, startPoint x: 505, startPoint y: 293, endPoint x: 222, endPoint y: 334, distance: 286.2
click at [221, 334] on div "SearchWithCriteria4c52ae2d-586e-40af-86a0-10ecff3c4309 Work Title eSmooth Searc…" at bounding box center [555, 298] width 788 height 101
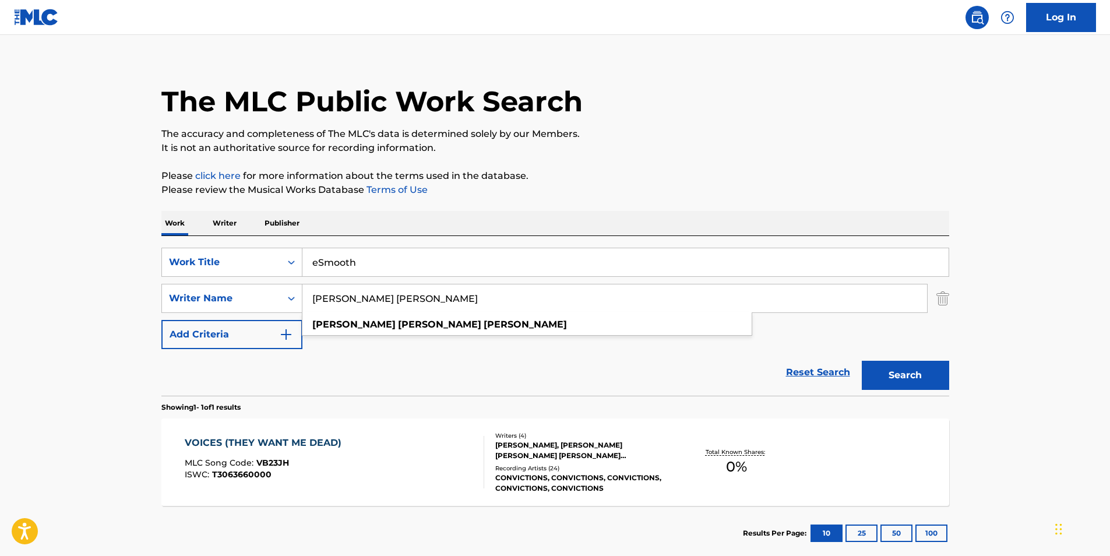
paste input "[PERSON_NAME]"
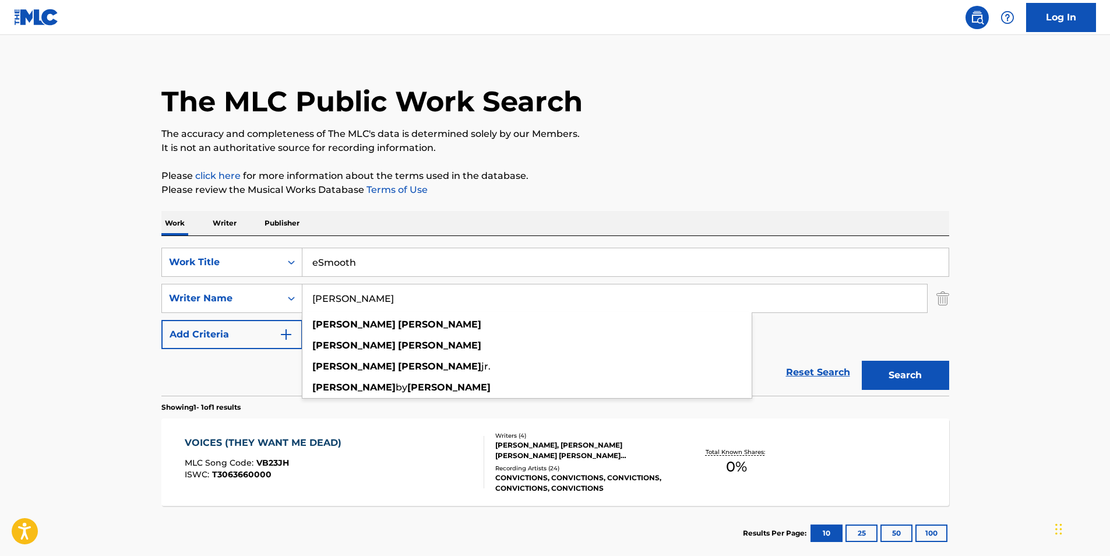
click at [668, 196] on p "Please review the Musical Works Database Terms of Use" at bounding box center [555, 190] width 788 height 14
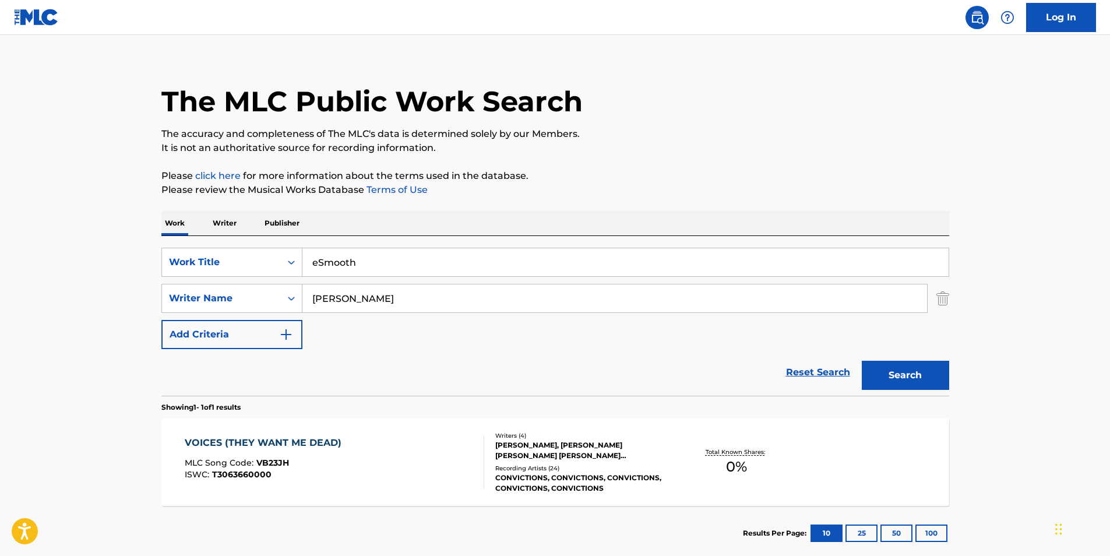
click at [872, 377] on button "Search" at bounding box center [905, 375] width 87 height 29
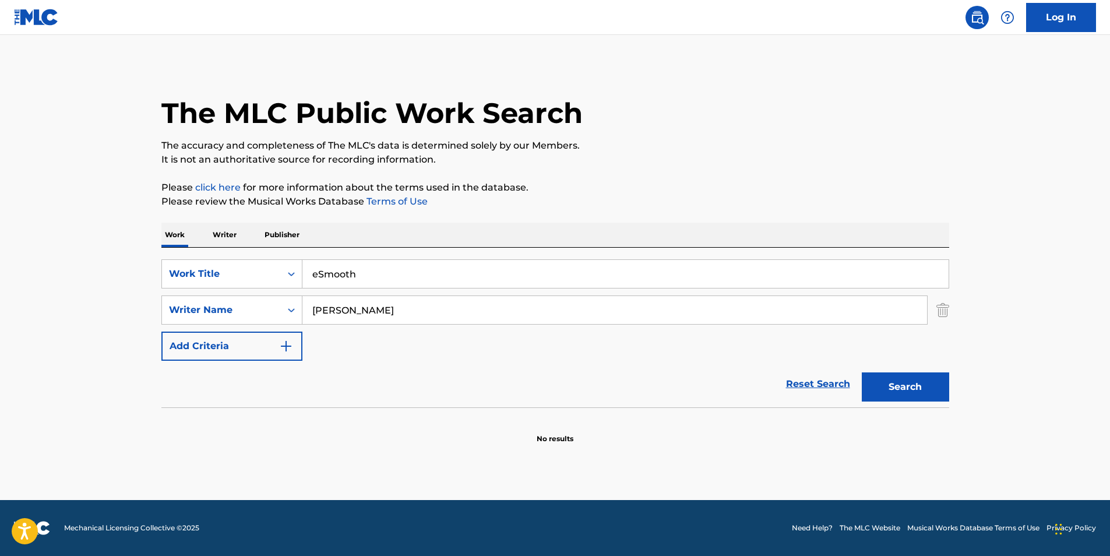
scroll to position [0, 0]
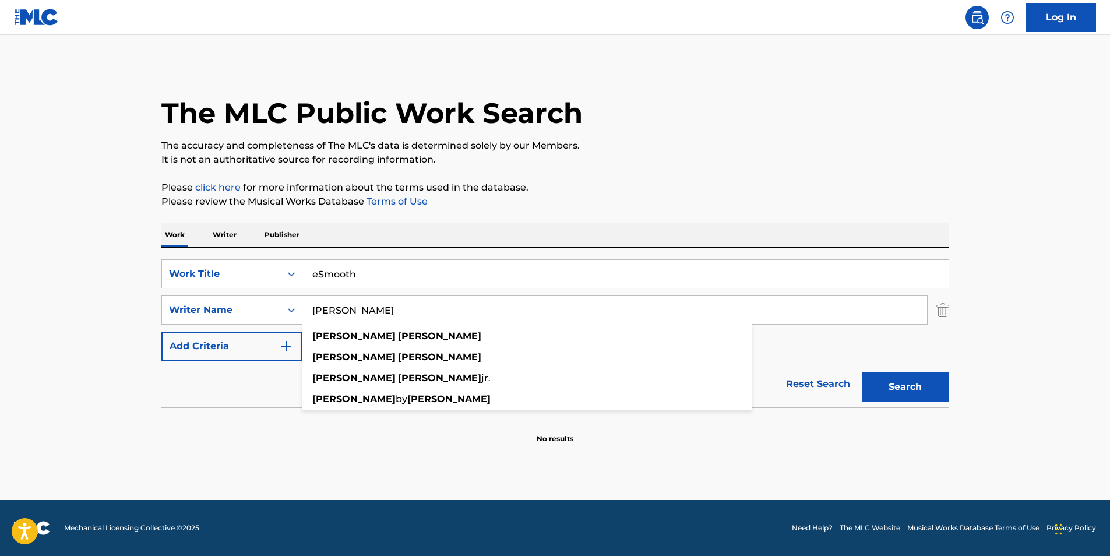
drag, startPoint x: 335, startPoint y: 312, endPoint x: 141, endPoint y: 312, distance: 194.1
click at [141, 312] on main "The MLC Public Work Search The accuracy and completeness of The MLC's data is d…" at bounding box center [555, 267] width 1110 height 465
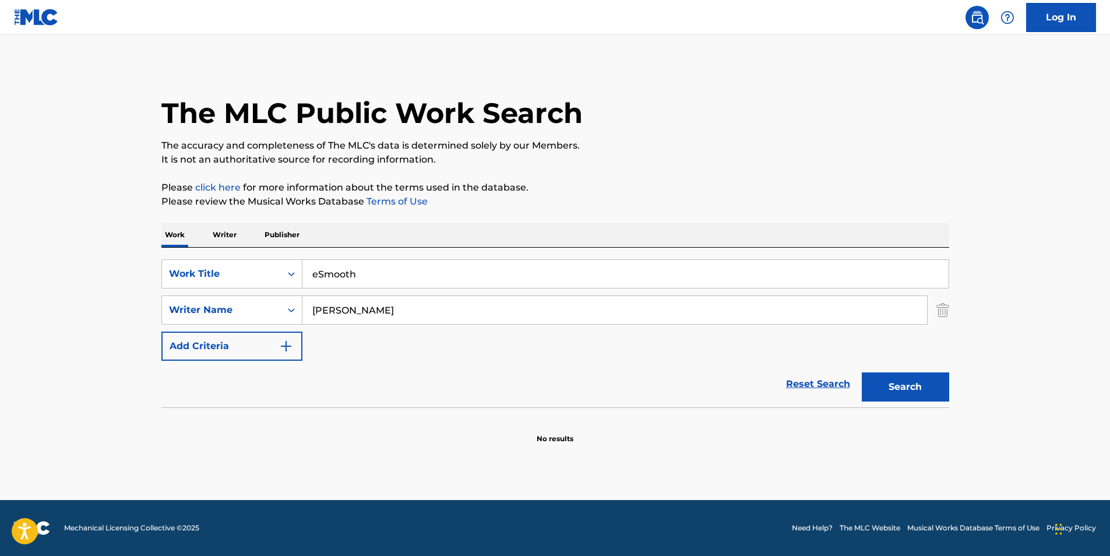
type input "[PERSON_NAME]"
click at [862, 372] on button "Search" at bounding box center [905, 386] width 87 height 29
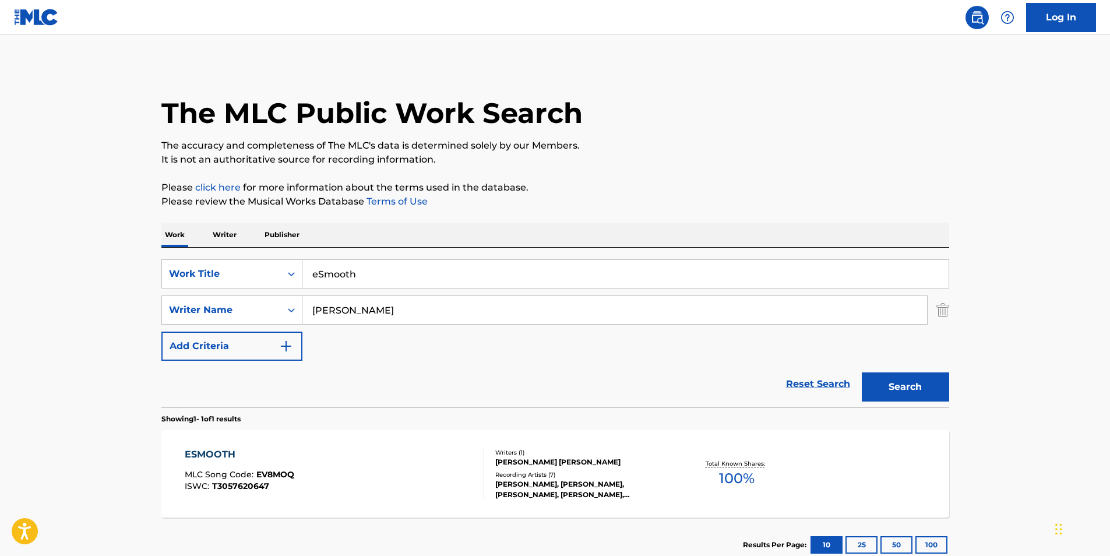
click at [319, 466] on div "ESMOOTH MLC Song Code : EV8MOQ ISWC : T3057620647" at bounding box center [335, 474] width 300 height 52
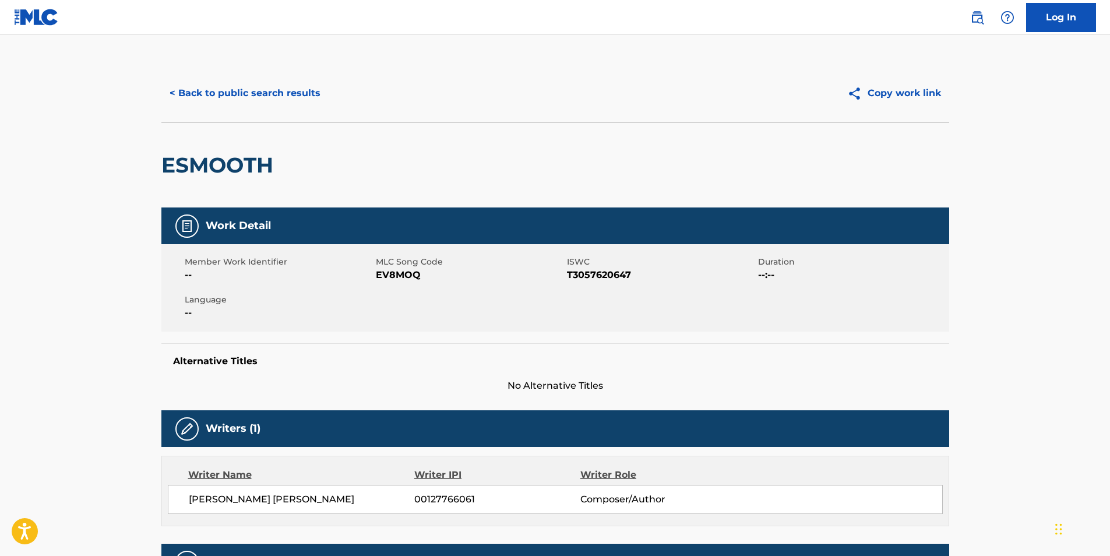
click at [393, 277] on span "EV8MOQ" at bounding box center [470, 275] width 188 height 14
copy span "EV8MOQ"
click at [193, 97] on button "< Back to public search results" at bounding box center [244, 93] width 167 height 29
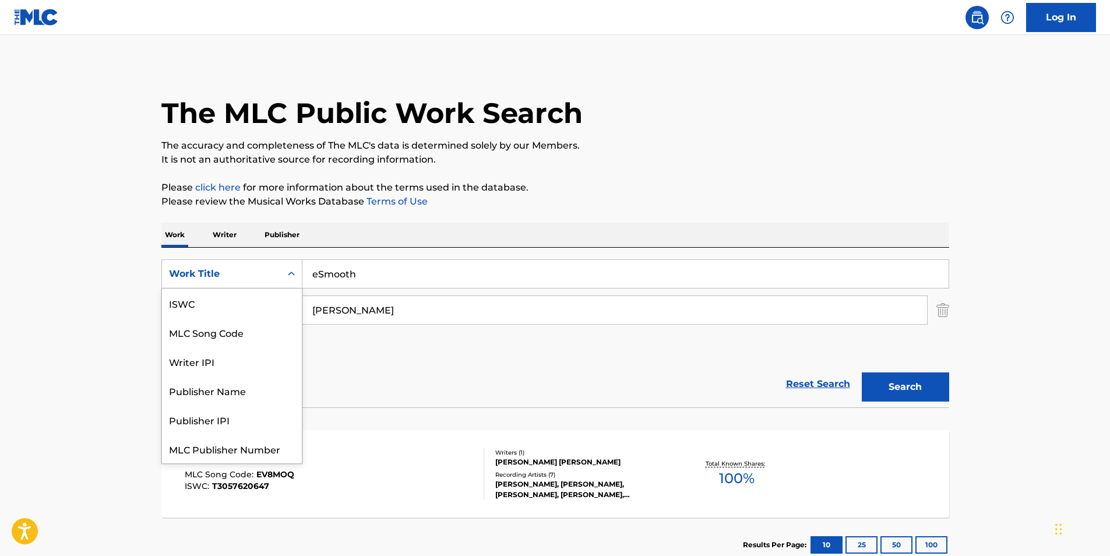
click at [265, 266] on div "Work Title" at bounding box center [221, 274] width 119 height 22
click at [245, 301] on div "MLC Song Code" at bounding box center [232, 302] width 140 height 29
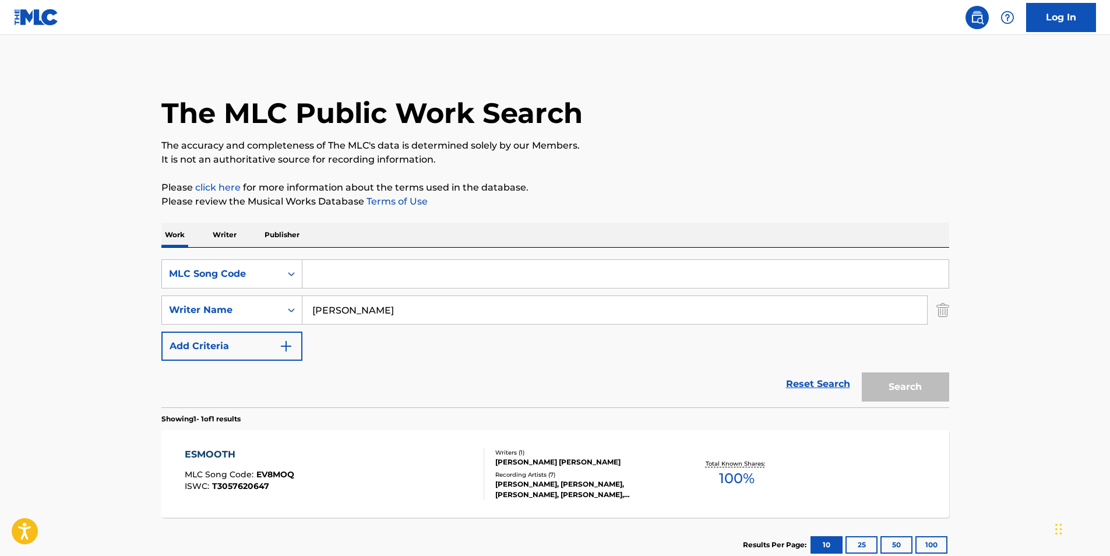
click at [364, 274] on input "Search Form" at bounding box center [625, 274] width 646 height 28
paste input "WB43FA"
type input "WB43FA"
click at [862, 372] on button "Search" at bounding box center [905, 386] width 87 height 29
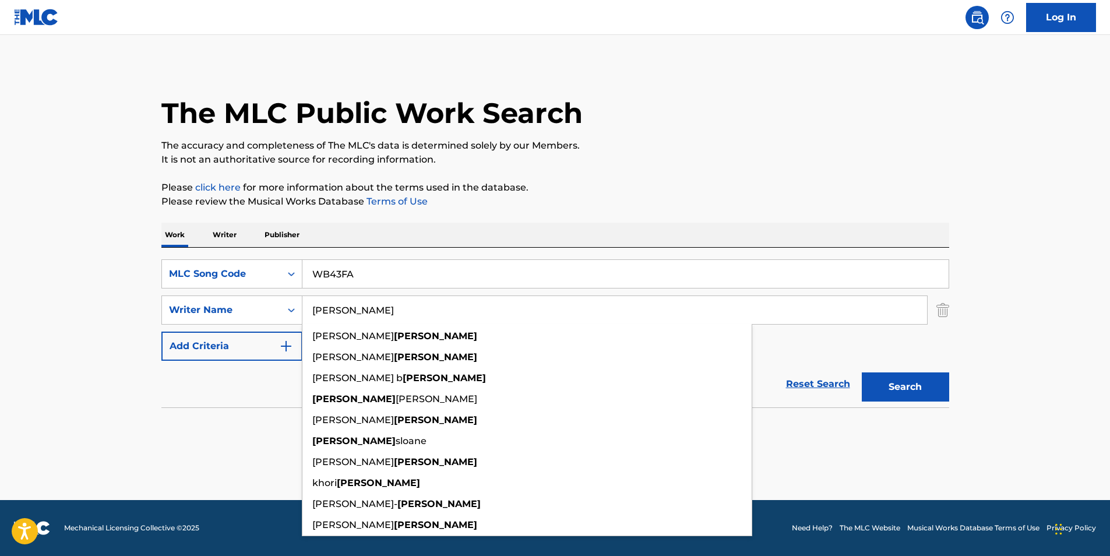
drag, startPoint x: 396, startPoint y: 303, endPoint x: 186, endPoint y: 362, distance: 217.3
click at [186, 362] on form "SearchWithCriteria96301bc7-8dac-4e81-b0fa-49d2438634e1 MLC Song Code WB43FA Sea…" at bounding box center [555, 333] width 788 height 148
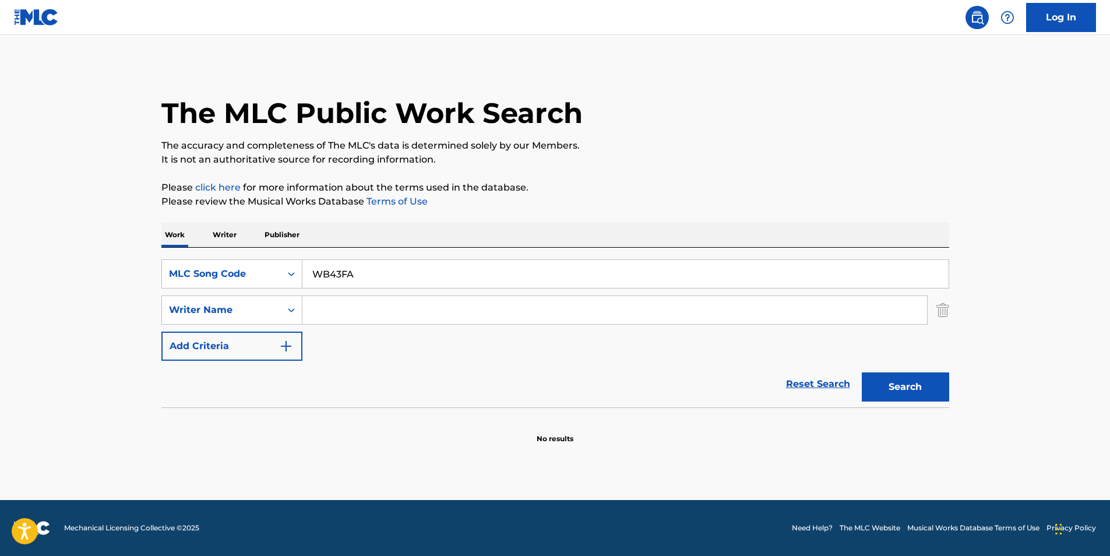
click at [875, 179] on div "The MLC Public Work Search The accuracy and completeness of The MLC's data is d…" at bounding box center [555, 254] width 816 height 380
click at [870, 382] on button "Search" at bounding box center [905, 386] width 87 height 29
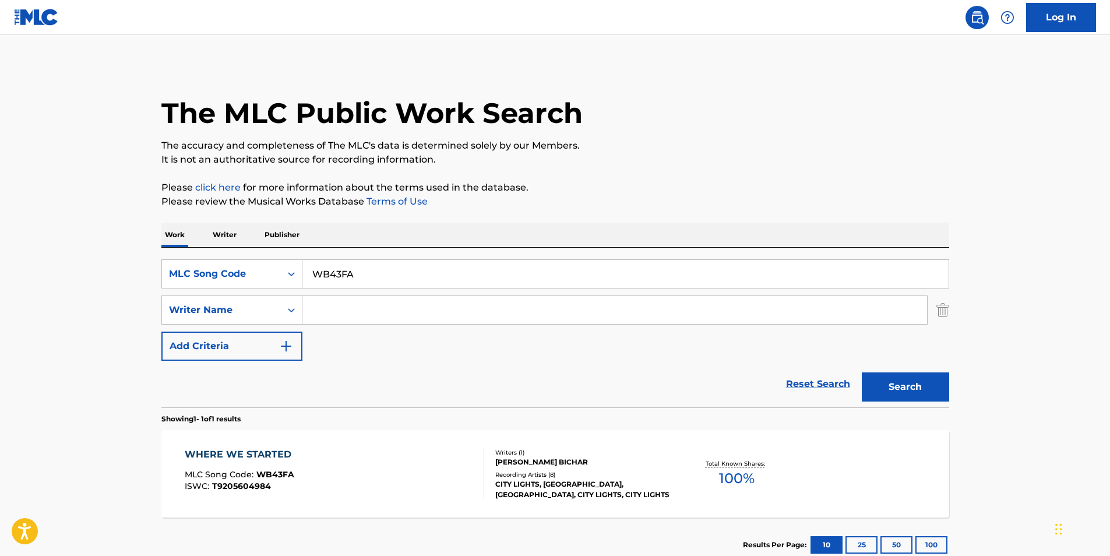
scroll to position [58, 0]
